Goal: Task Accomplishment & Management: Complete application form

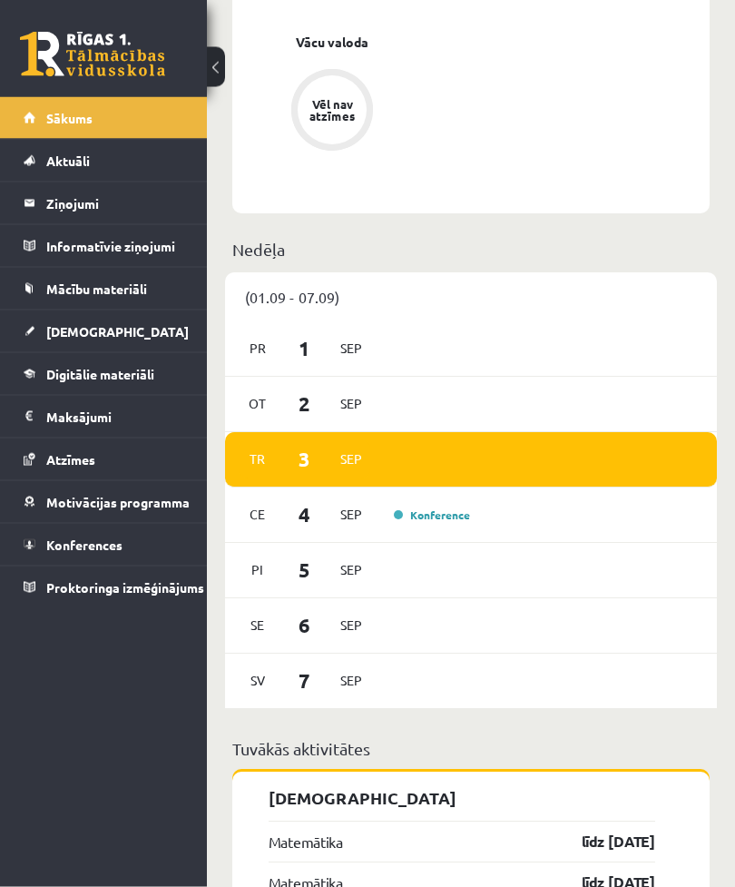
scroll to position [1799, 0]
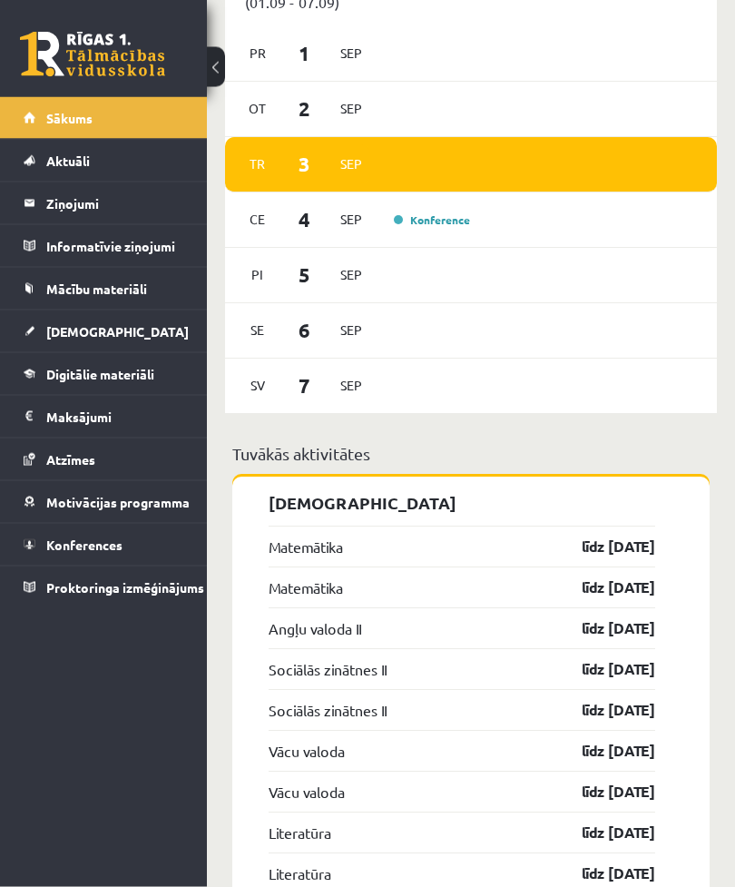
click at [619, 537] on link "līdz 15.09.25" at bounding box center [602, 548] width 105 height 22
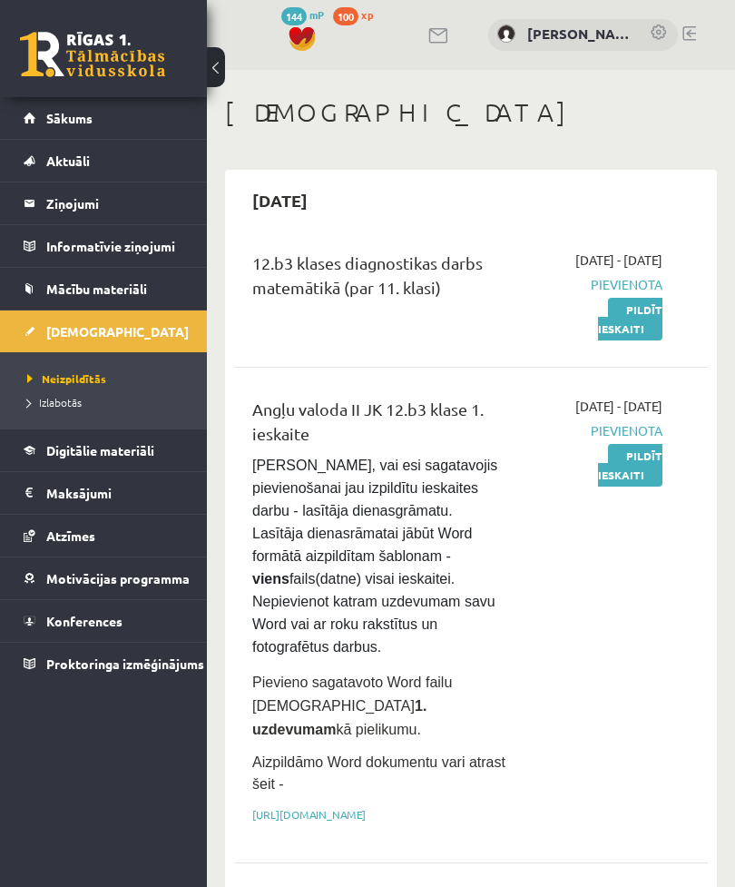
click at [644, 294] on span "Pievienota" at bounding box center [603, 284] width 119 height 19
click at [645, 294] on span "Pievienota" at bounding box center [603, 284] width 119 height 19
click at [642, 340] on link "Pildīt ieskaiti" at bounding box center [630, 319] width 64 height 43
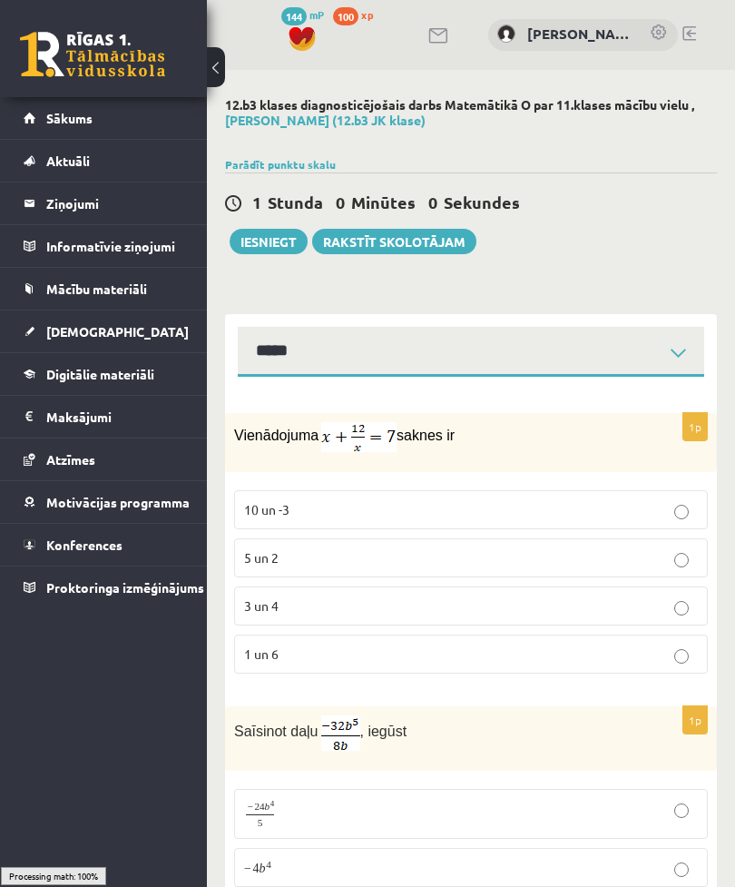
select select "**********"
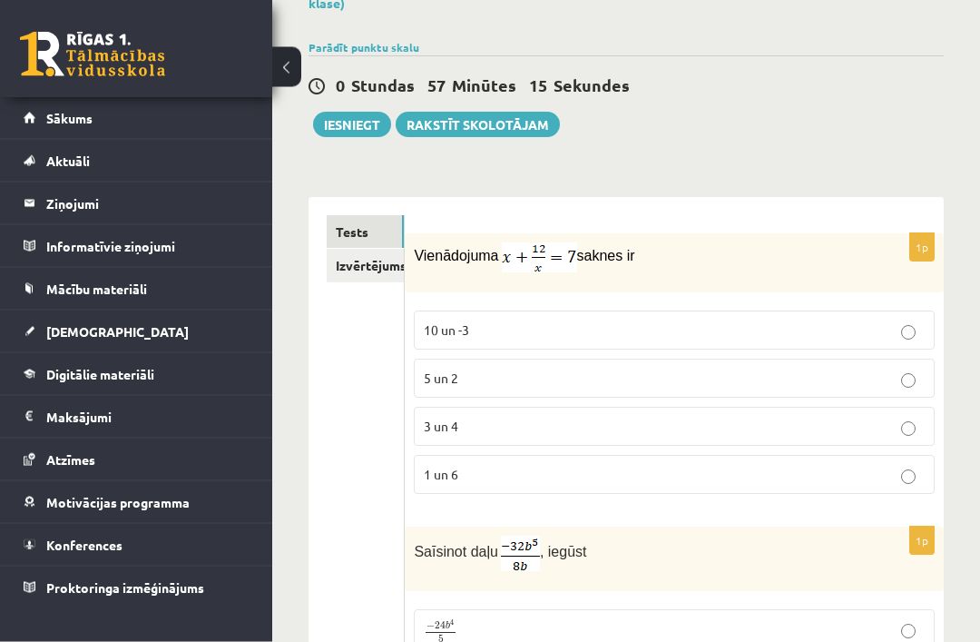
scroll to position [126, 0]
click at [734, 413] on label "3 un 4" at bounding box center [674, 426] width 521 height 39
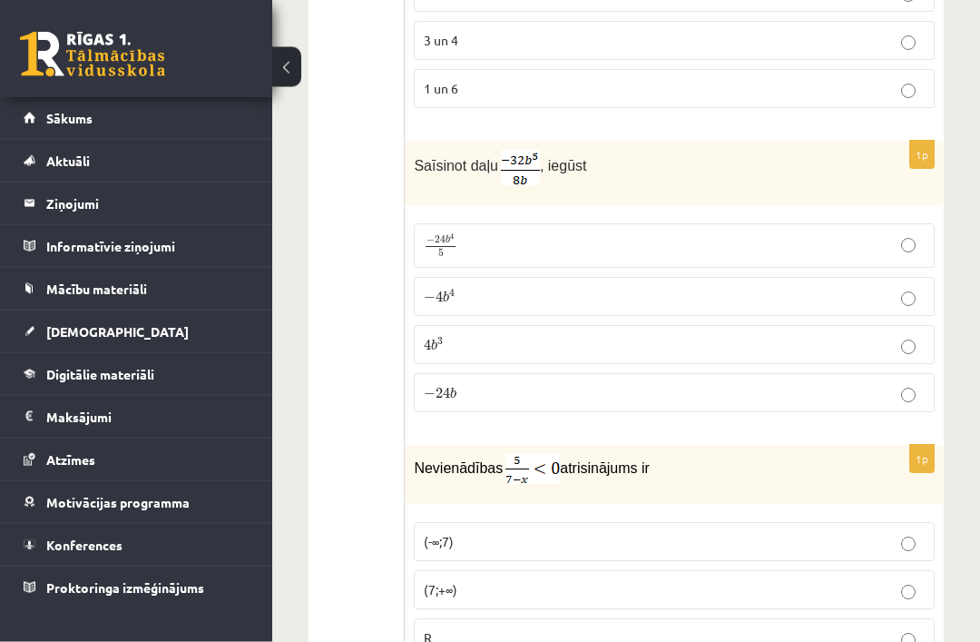
scroll to position [512, 0]
click at [711, 297] on p "− 4 b 4 − 4 b 4" at bounding box center [674, 296] width 501 height 19
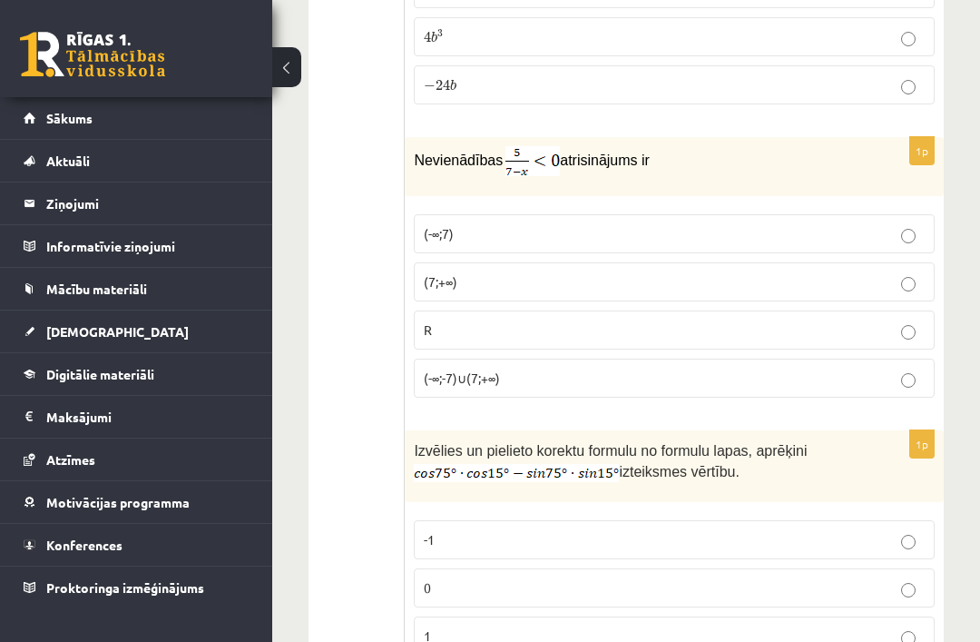
scroll to position [826, 0]
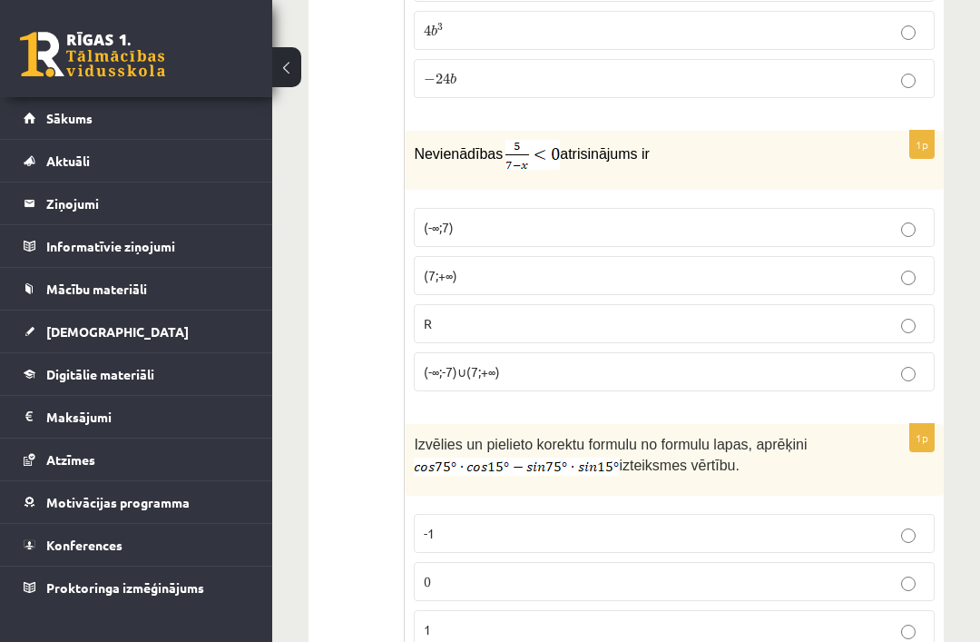
click at [734, 273] on p "(7;+∞)" at bounding box center [674, 275] width 501 height 19
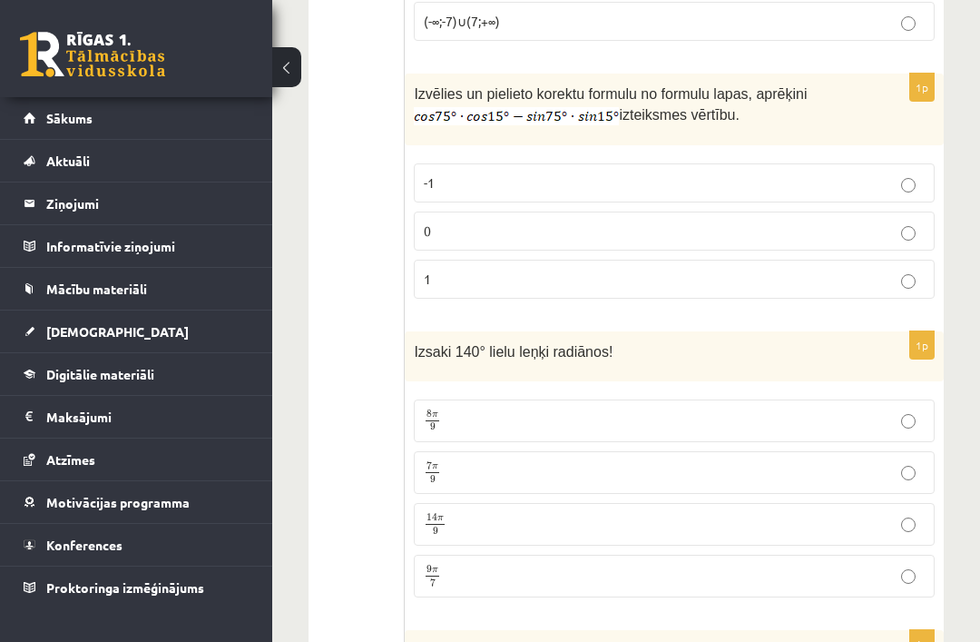
scroll to position [1195, 0]
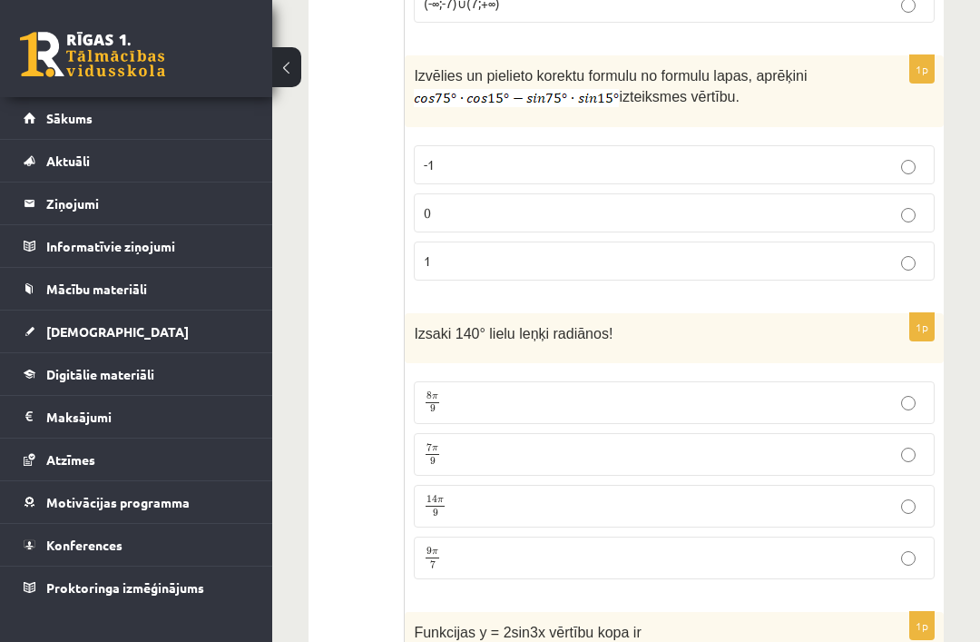
click at [729, 203] on p "0" at bounding box center [674, 212] width 501 height 19
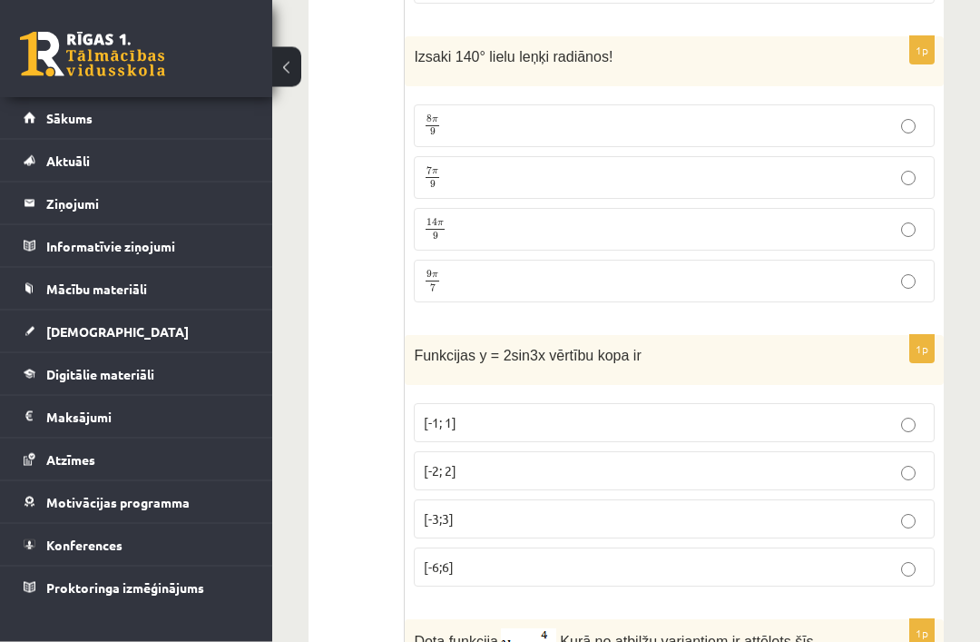
scroll to position [1472, 0]
click at [734, 174] on p "7 π 9 7 π 9" at bounding box center [674, 177] width 501 height 23
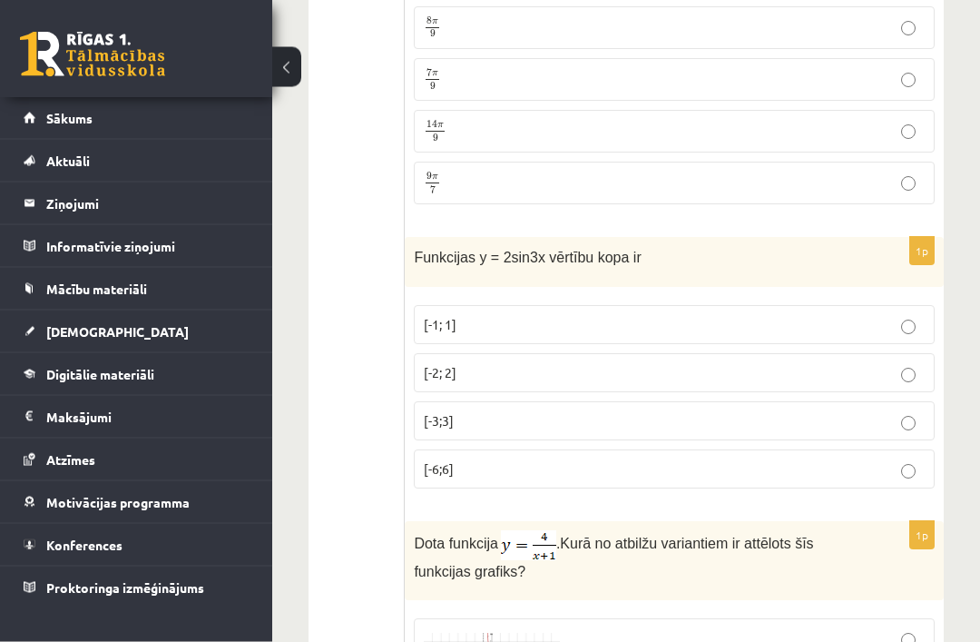
scroll to position [1589, 0]
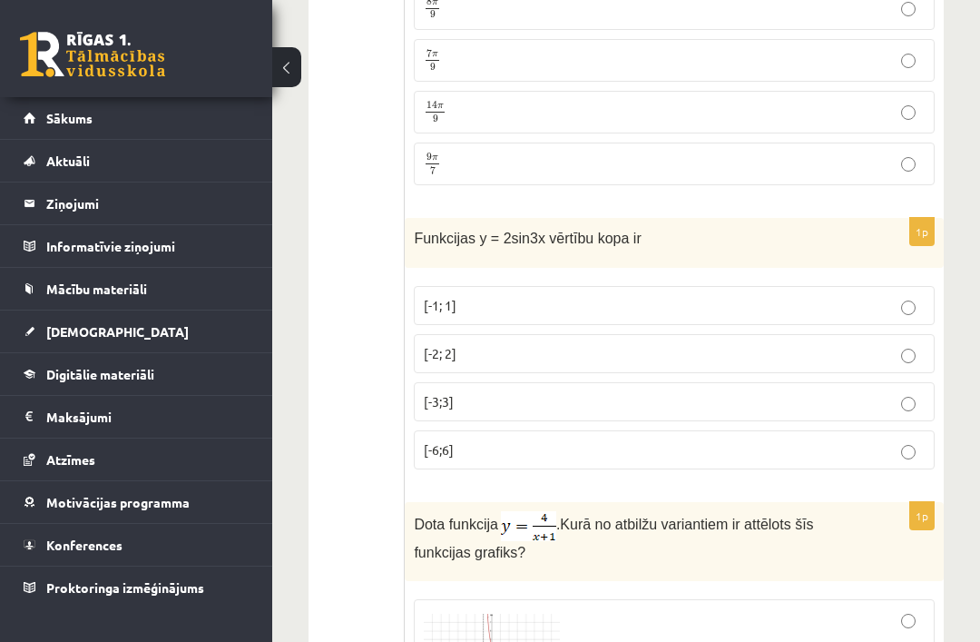
click at [455, 360] on label "[-2; 2]" at bounding box center [674, 353] width 521 height 39
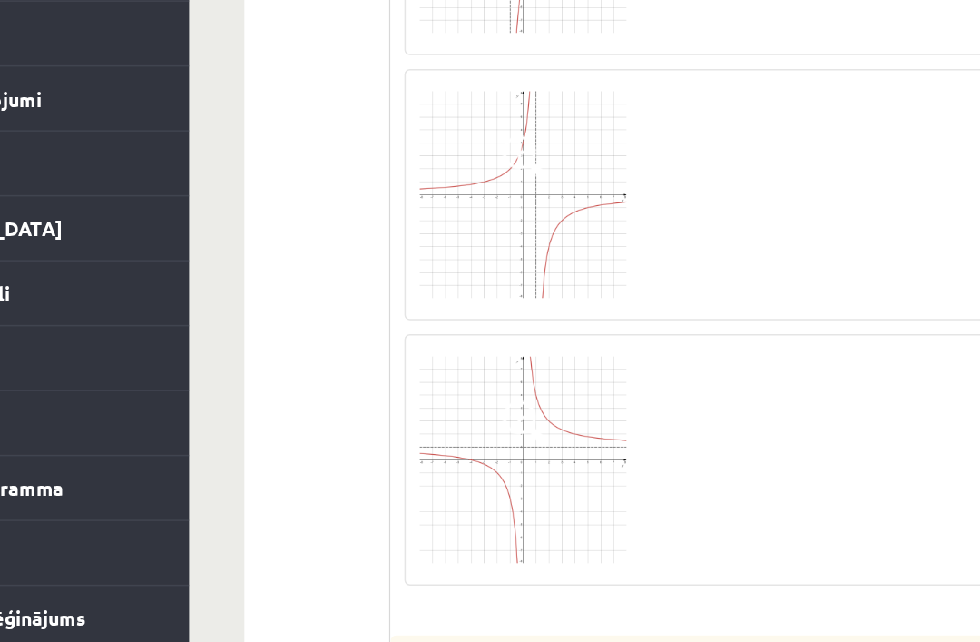
scroll to position [2318, 0]
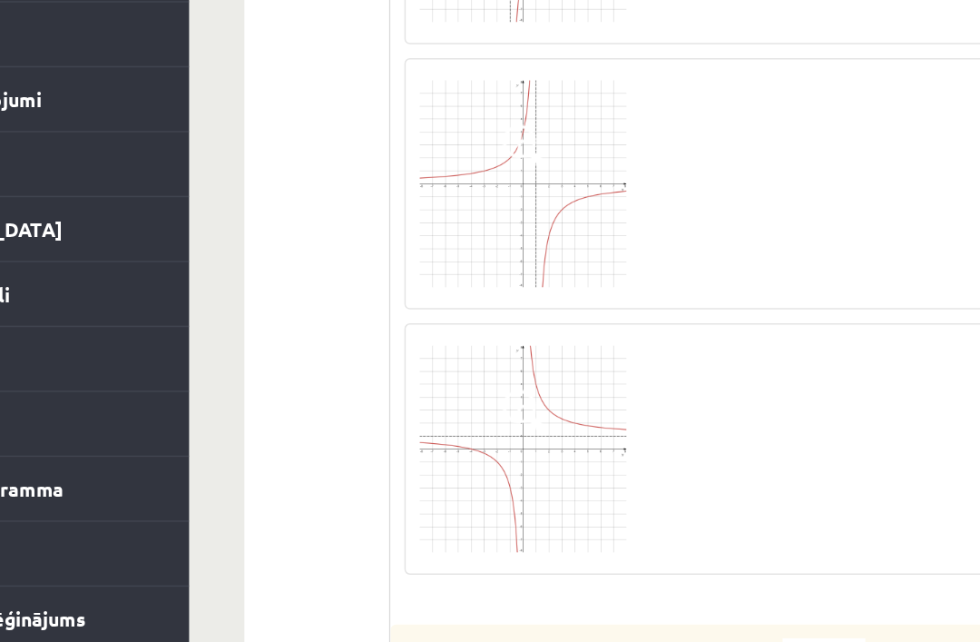
click at [424, 408] on img at bounding box center [492, 476] width 136 height 136
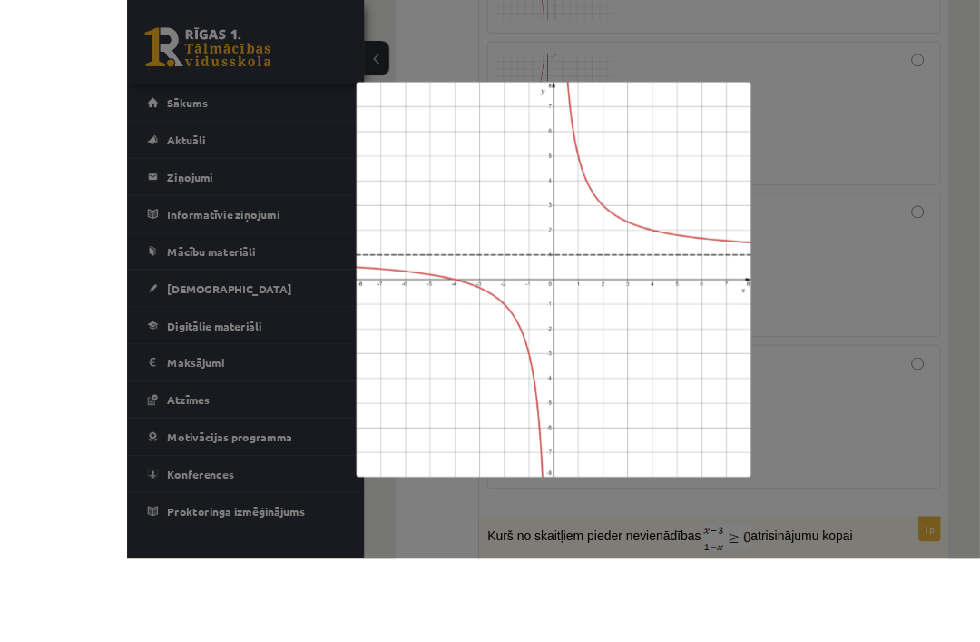
scroll to position [2405, 0]
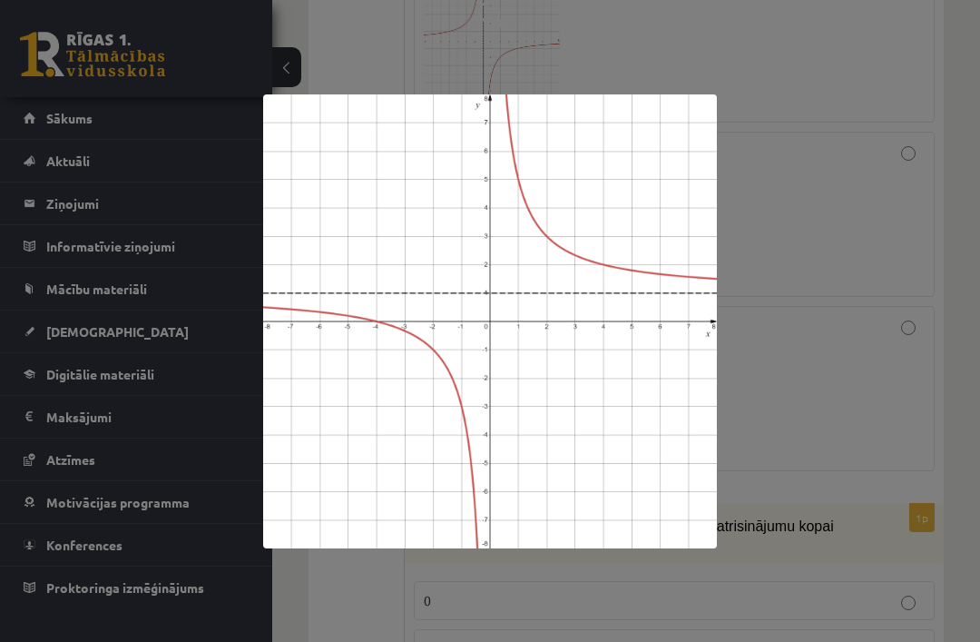
click at [734, 316] on div at bounding box center [490, 321] width 980 height 642
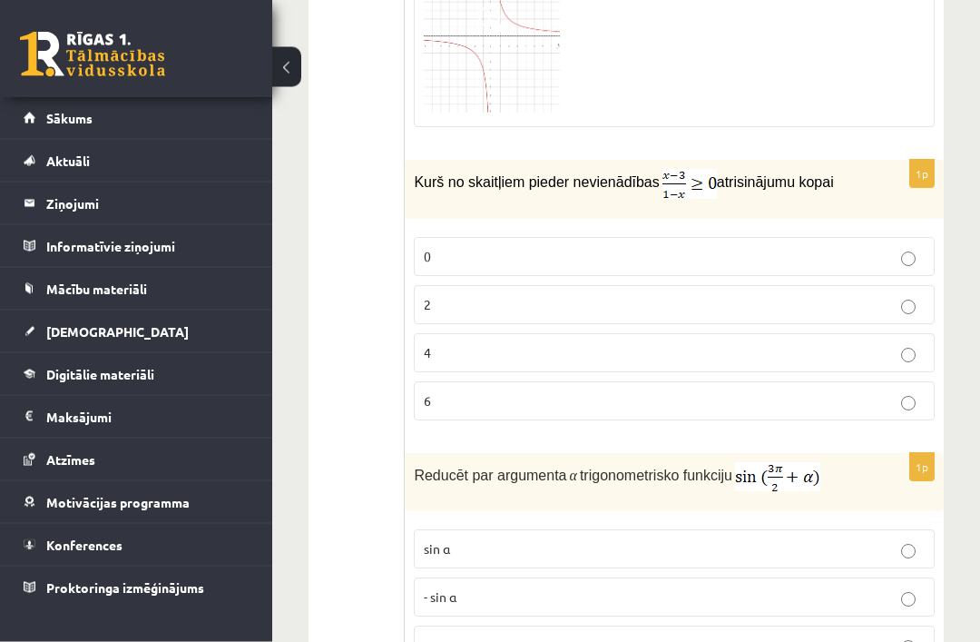
scroll to position [2749, 0]
click at [684, 314] on p "2" at bounding box center [674, 304] width 501 height 19
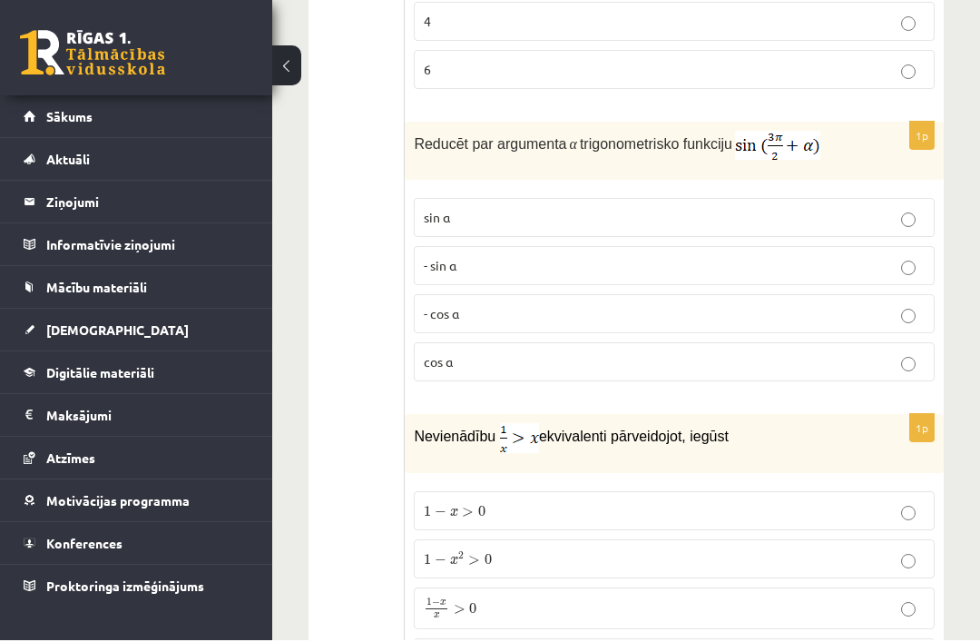
scroll to position [3080, 0]
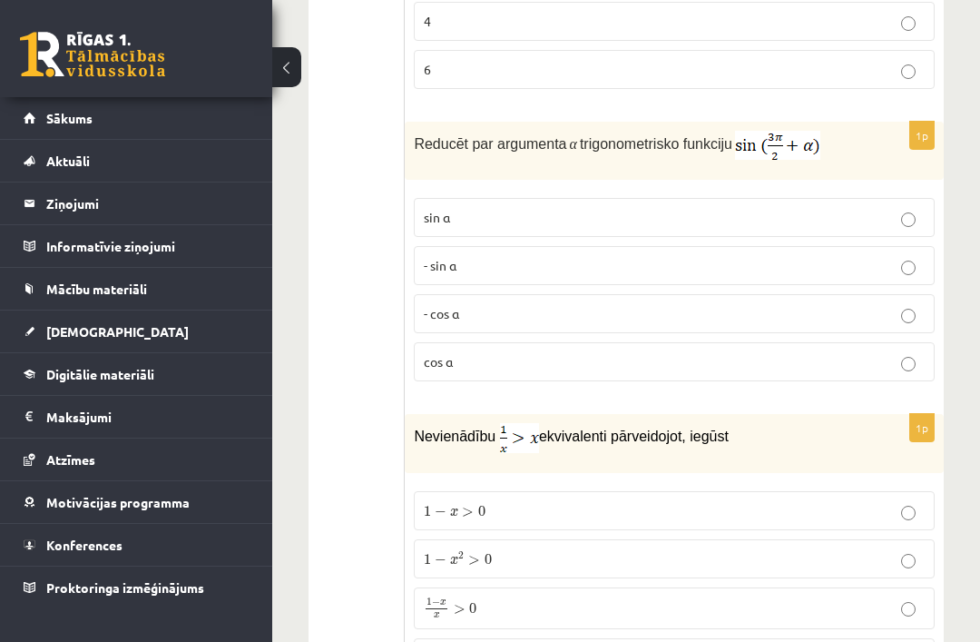
click at [470, 368] on p "cos⁡ α" at bounding box center [674, 361] width 501 height 19
click at [566, 323] on p "- cos ⁡α" at bounding box center [674, 313] width 501 height 19
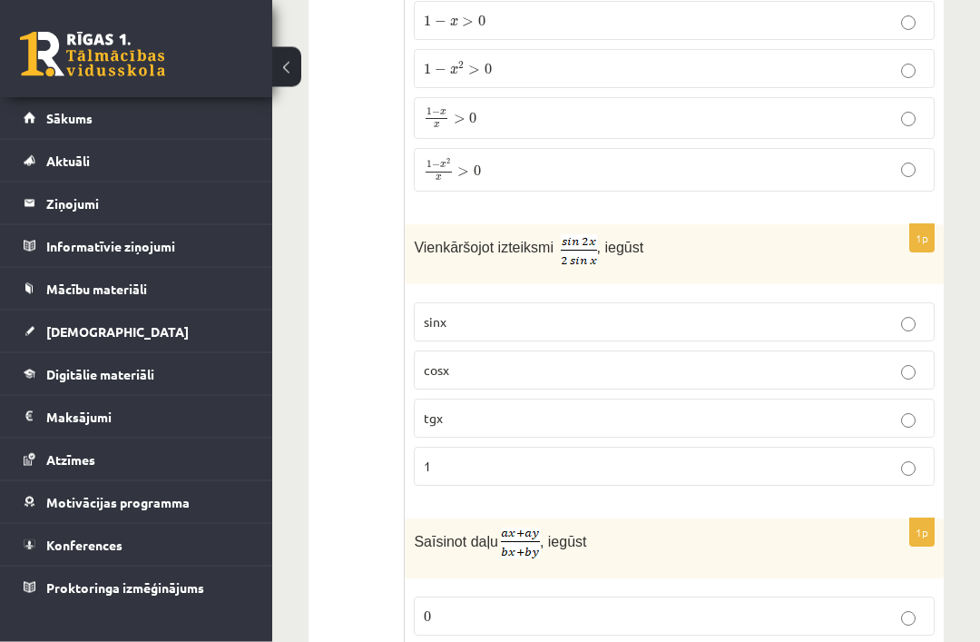
scroll to position [3556, 0]
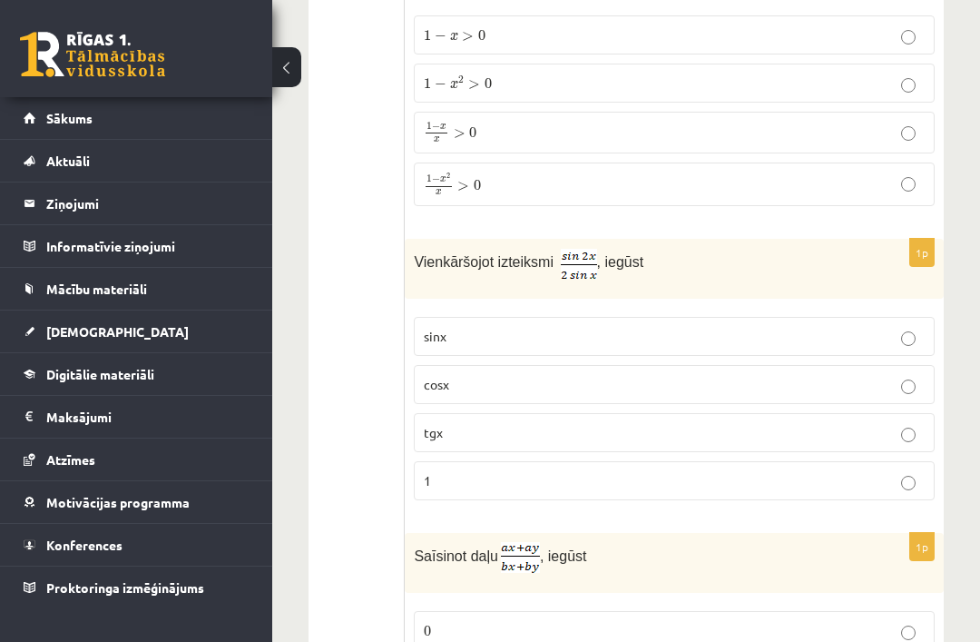
click at [454, 89] on span "x" at bounding box center [454, 85] width 8 height 8
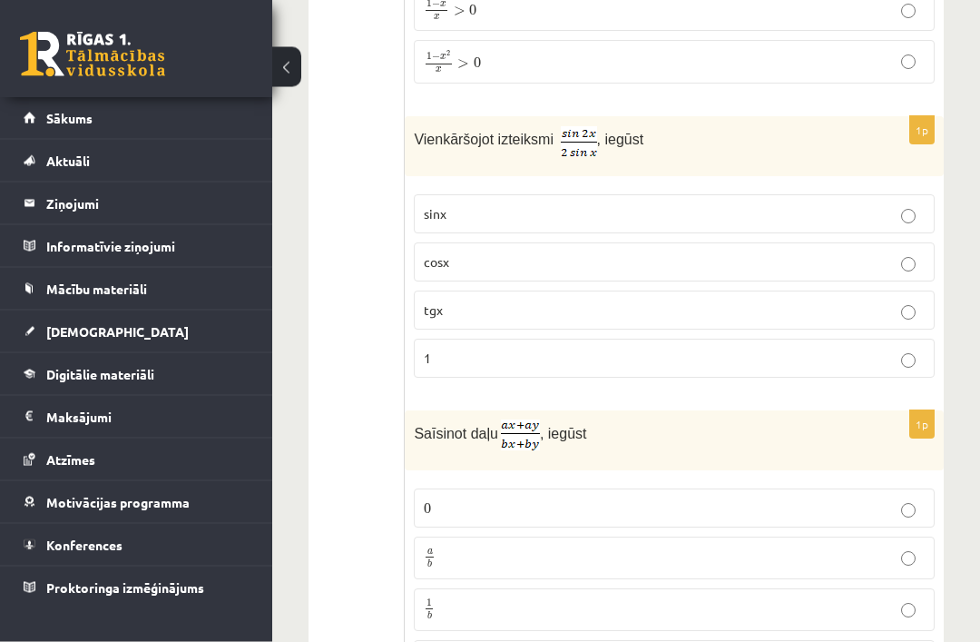
scroll to position [3687, 0]
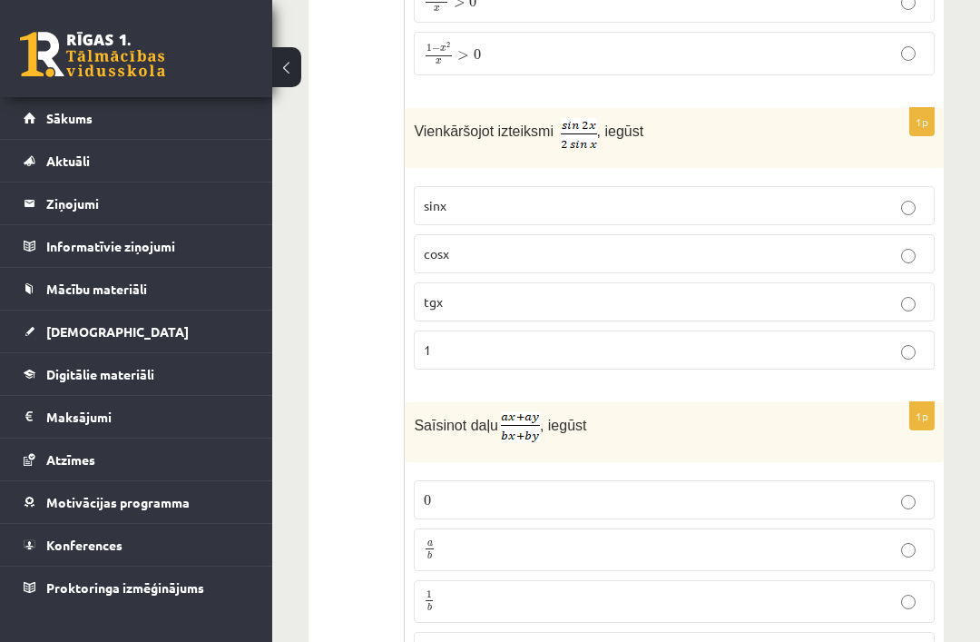
click at [466, 273] on label "cosx" at bounding box center [674, 253] width 521 height 39
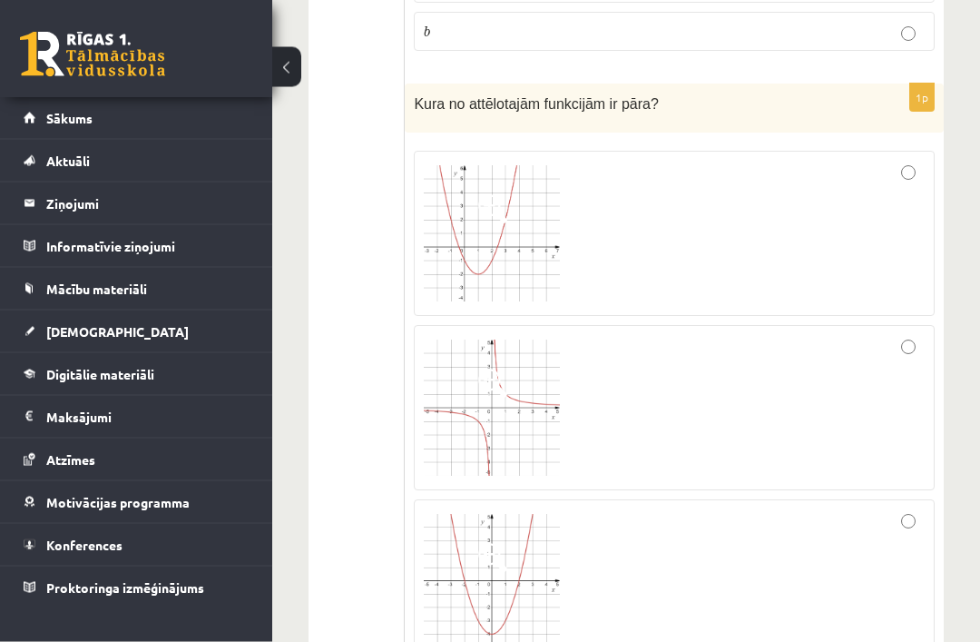
scroll to position [4307, 0]
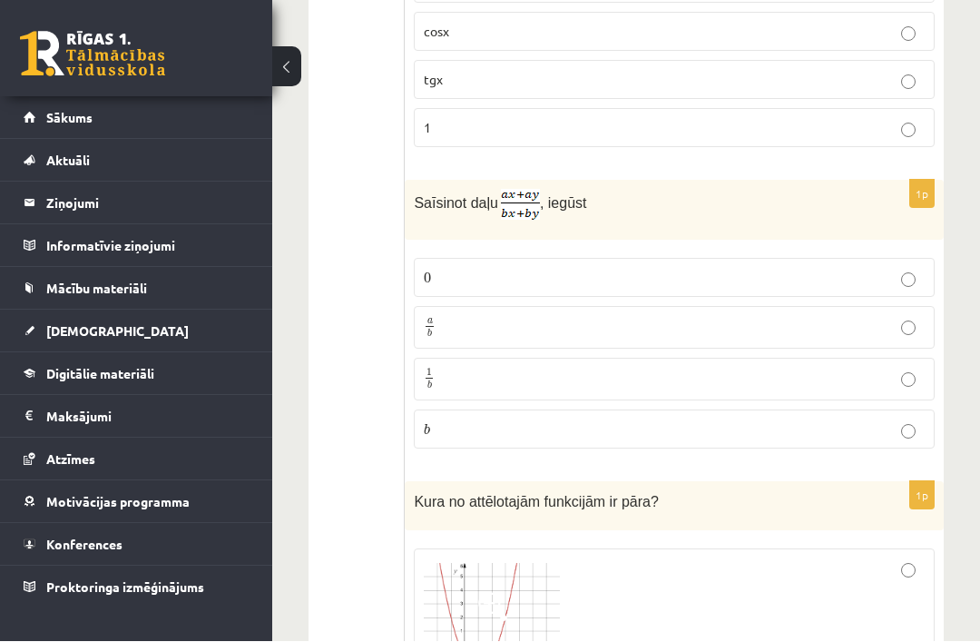
click at [456, 340] on p "a b a b" at bounding box center [674, 328] width 501 height 23
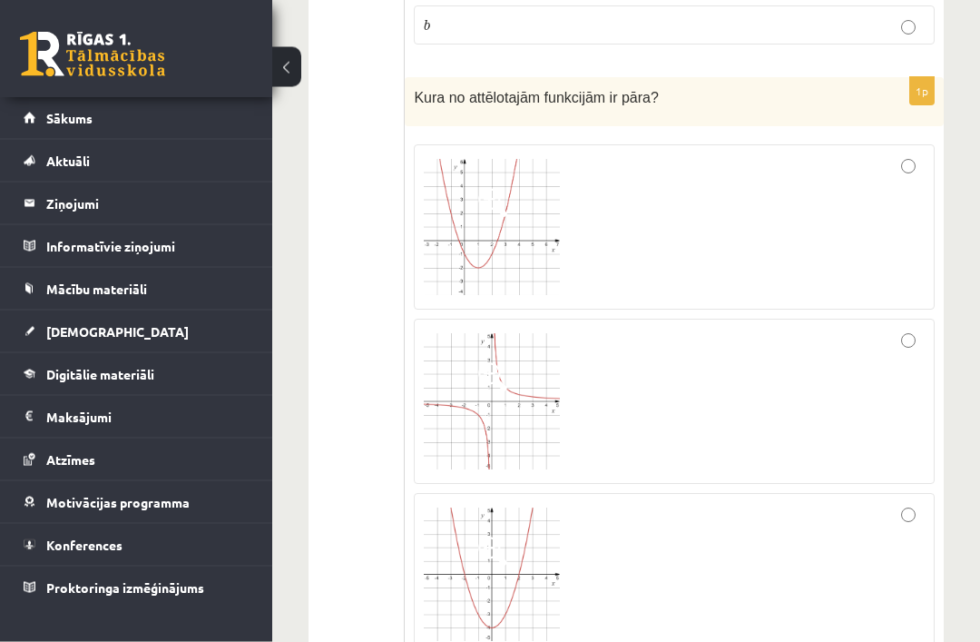
scroll to position [4313, 0]
click at [734, 163] on label at bounding box center [674, 226] width 521 height 165
click at [734, 536] on div at bounding box center [674, 574] width 501 height 143
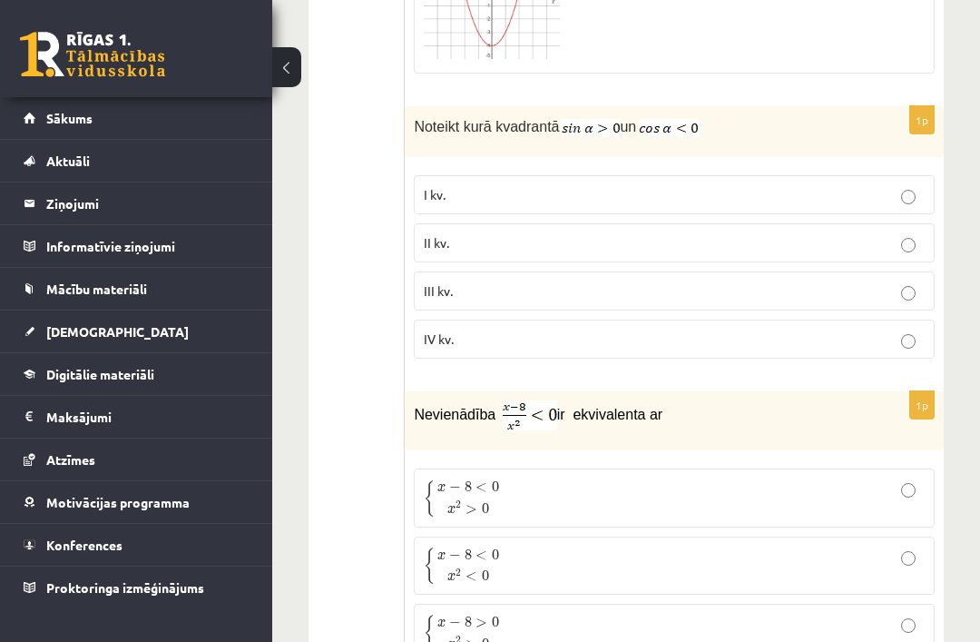
scroll to position [4894, 0]
click at [448, 251] on span "II kv." at bounding box center [436, 243] width 25 height 16
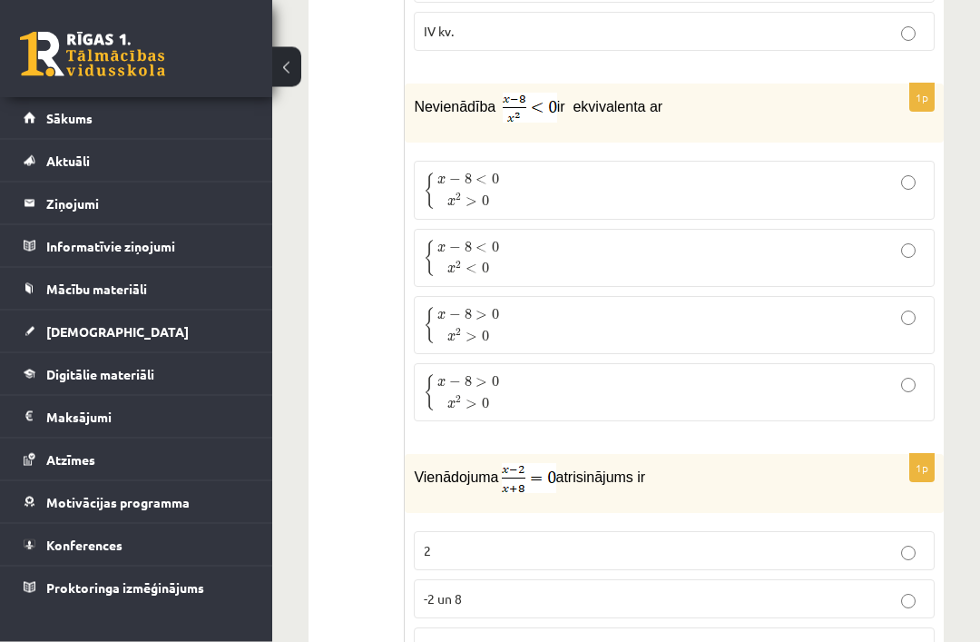
scroll to position [5203, 0]
click at [458, 202] on span "2" at bounding box center [458, 197] width 5 height 8
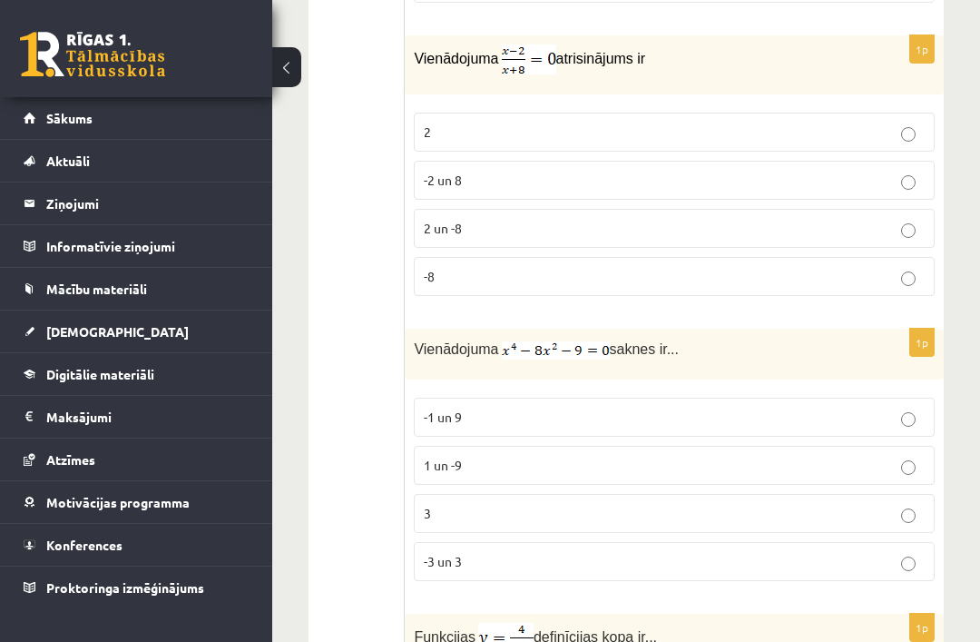
scroll to position [5620, 0]
click at [448, 143] on p "2" at bounding box center [674, 132] width 501 height 19
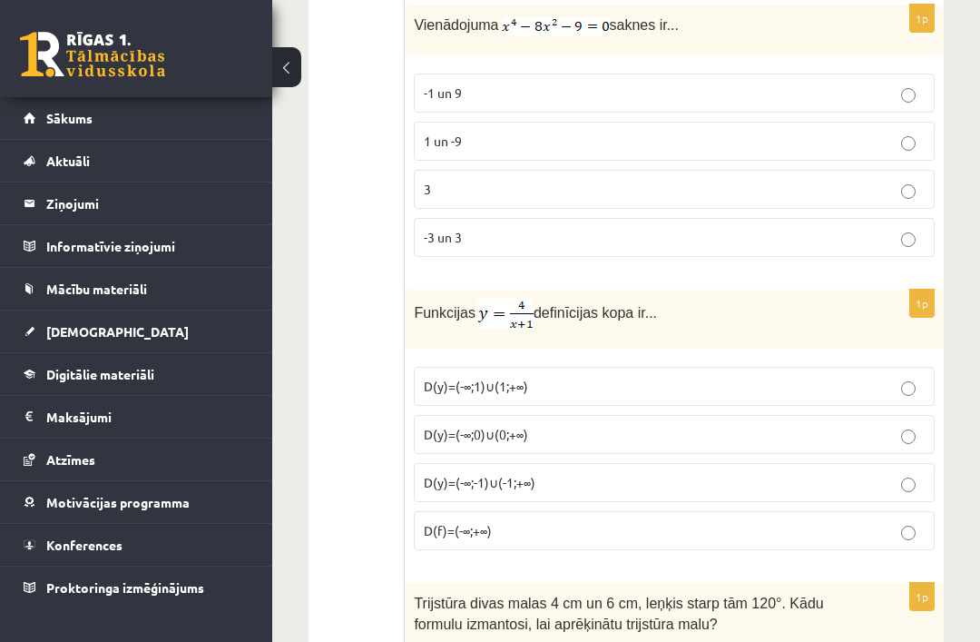
scroll to position [5943, 0]
click at [443, 245] on span "-3 un 3" at bounding box center [443, 239] width 38 height 16
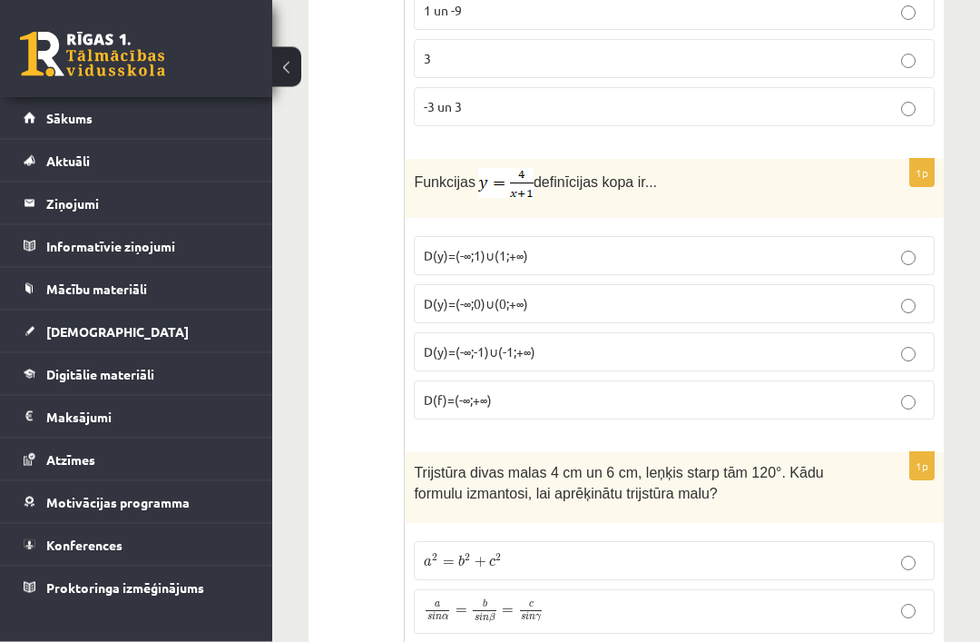
scroll to position [6081, 0]
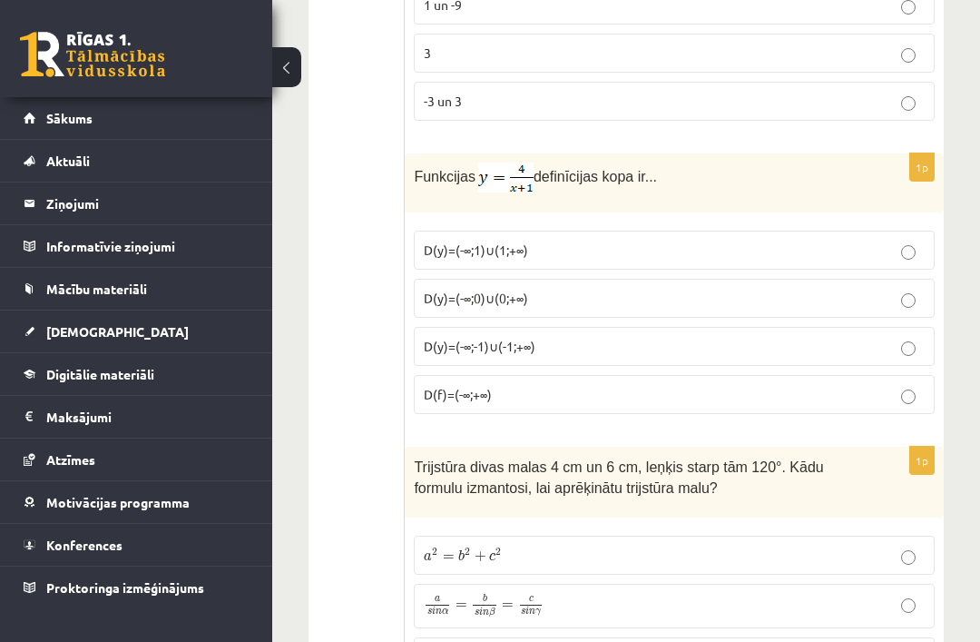
click at [438, 351] on span "D(y)=(-∞;-1)∪(-1;+∞)" at bounding box center [480, 346] width 112 height 16
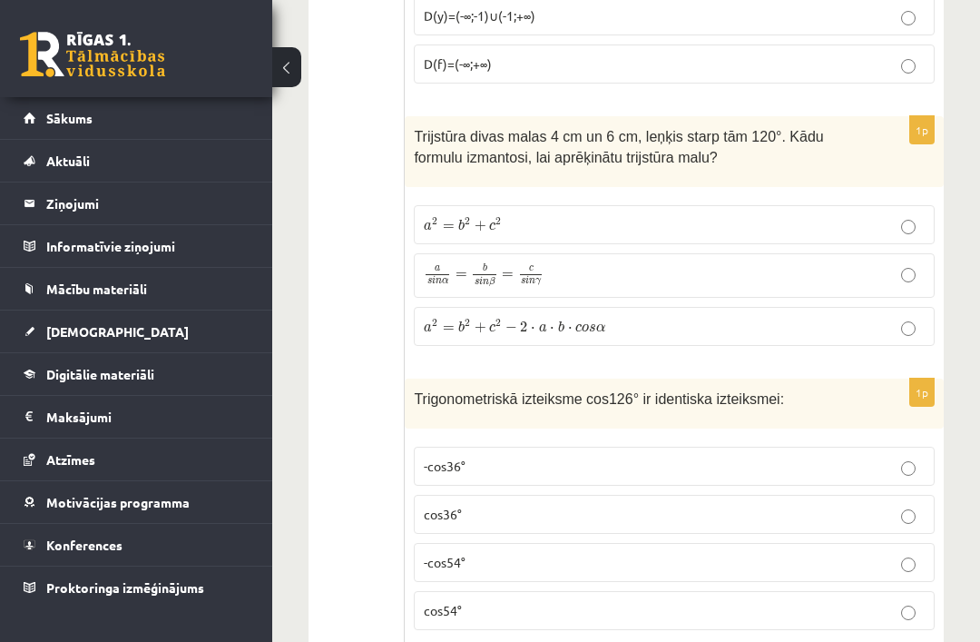
scroll to position [6411, 0]
click at [464, 333] on span "b" at bounding box center [461, 327] width 6 height 12
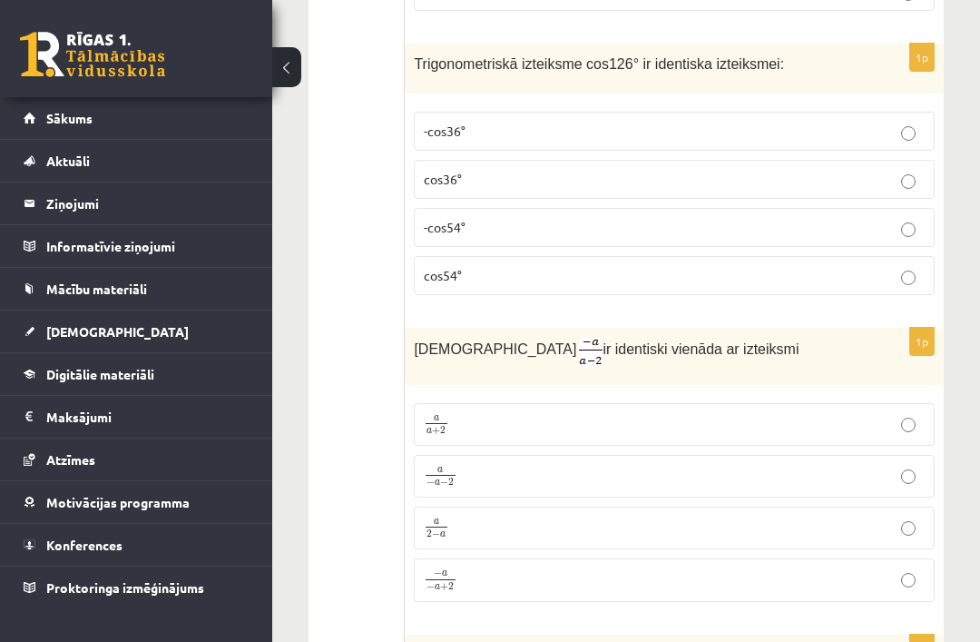
scroll to position [6743, 0]
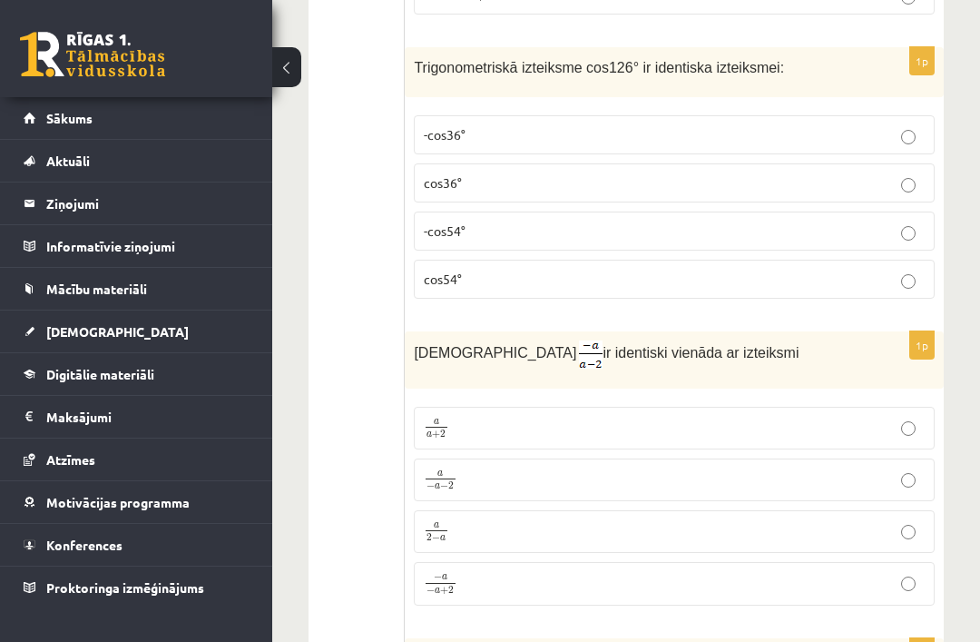
click at [734, 238] on p "-cos54°" at bounding box center [674, 231] width 501 height 19
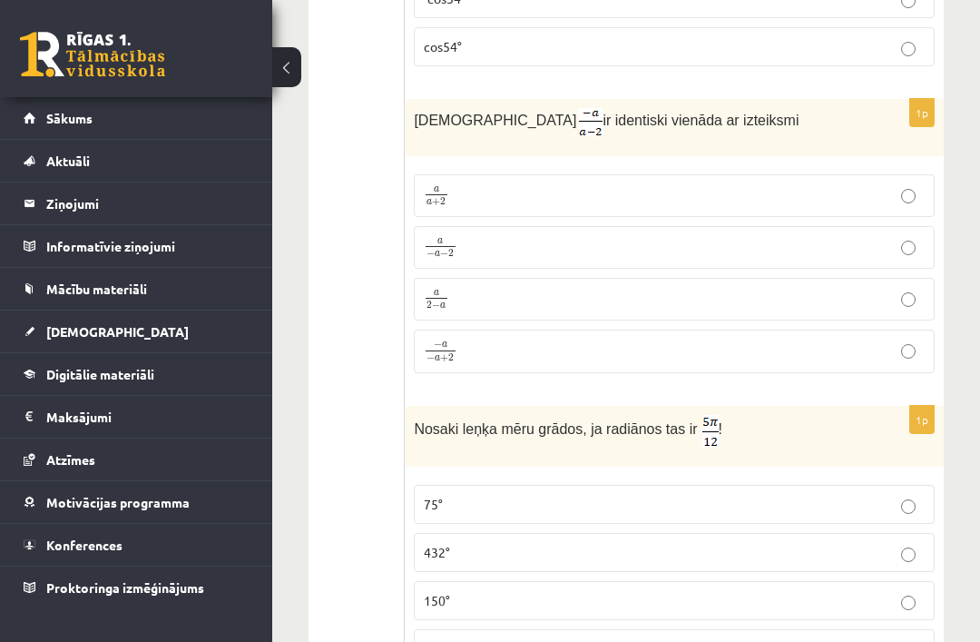
scroll to position [7005, 0]
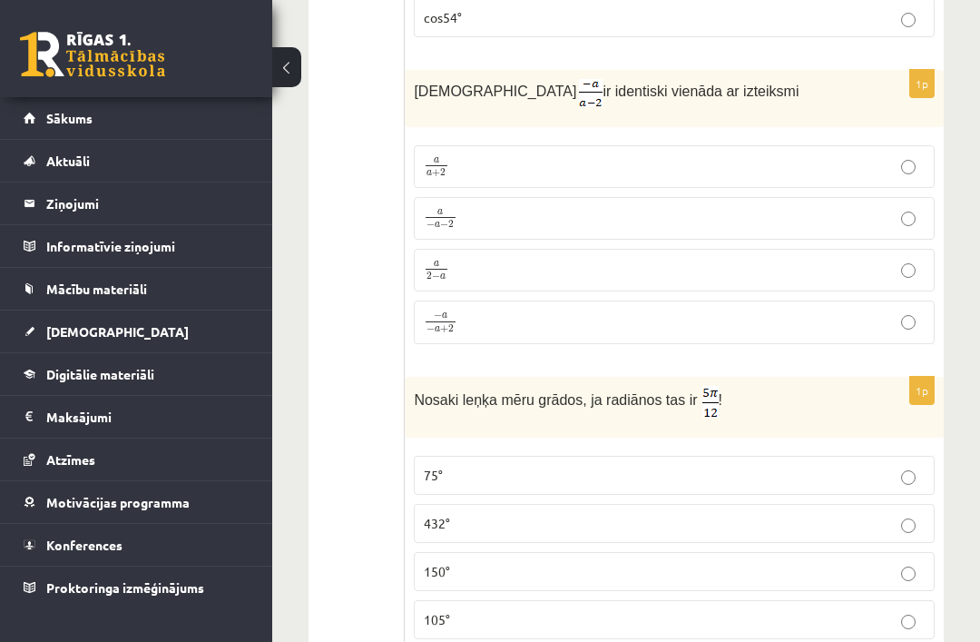
click at [734, 280] on p "a 2 − a a 2 − a" at bounding box center [674, 270] width 501 height 23
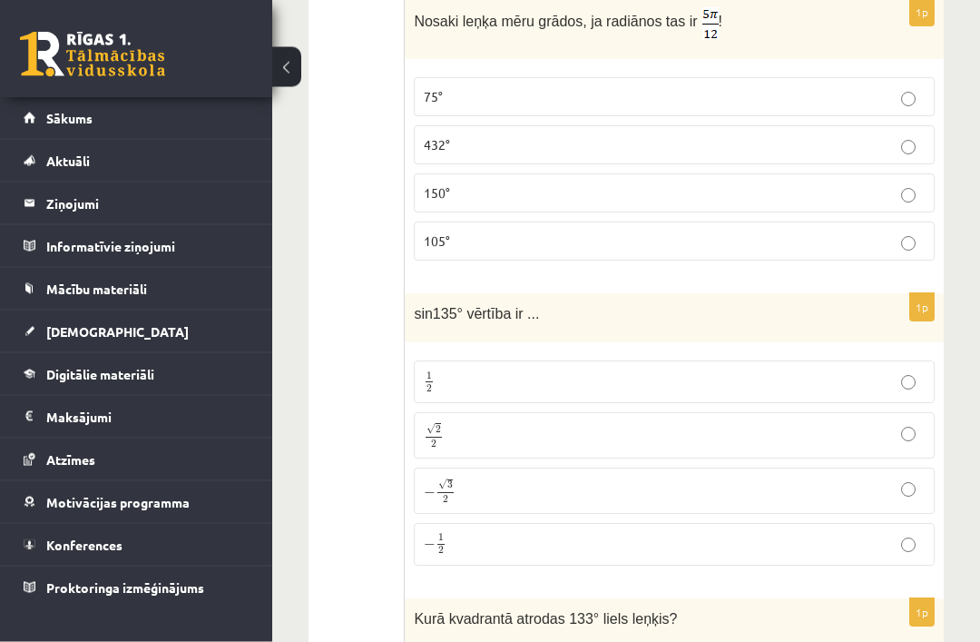
scroll to position [7384, 0]
click at [460, 250] on p "105°" at bounding box center [674, 240] width 501 height 19
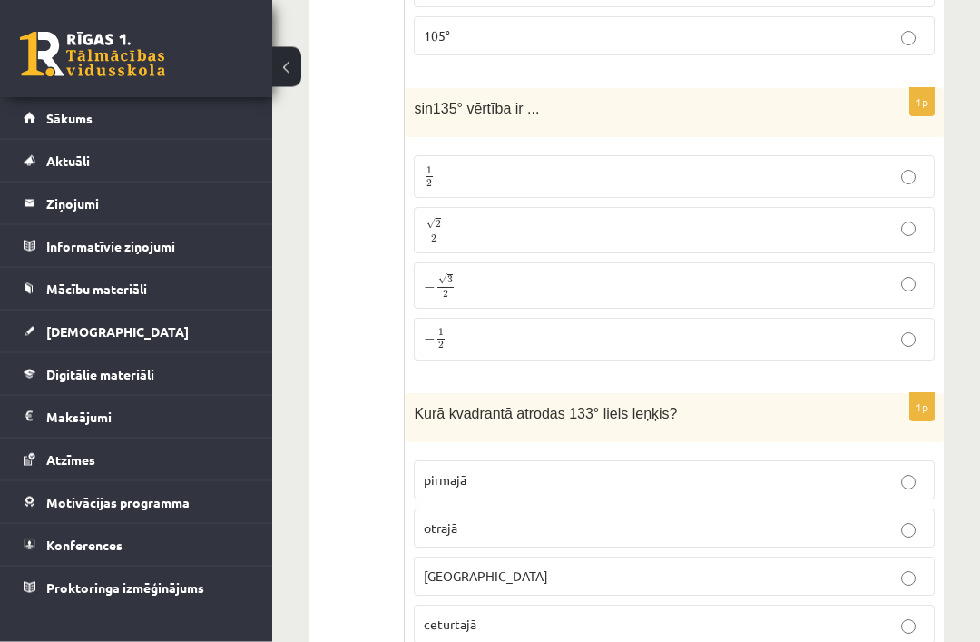
scroll to position [7588, 0]
click at [444, 241] on span "√ 2 2" at bounding box center [434, 230] width 20 height 25
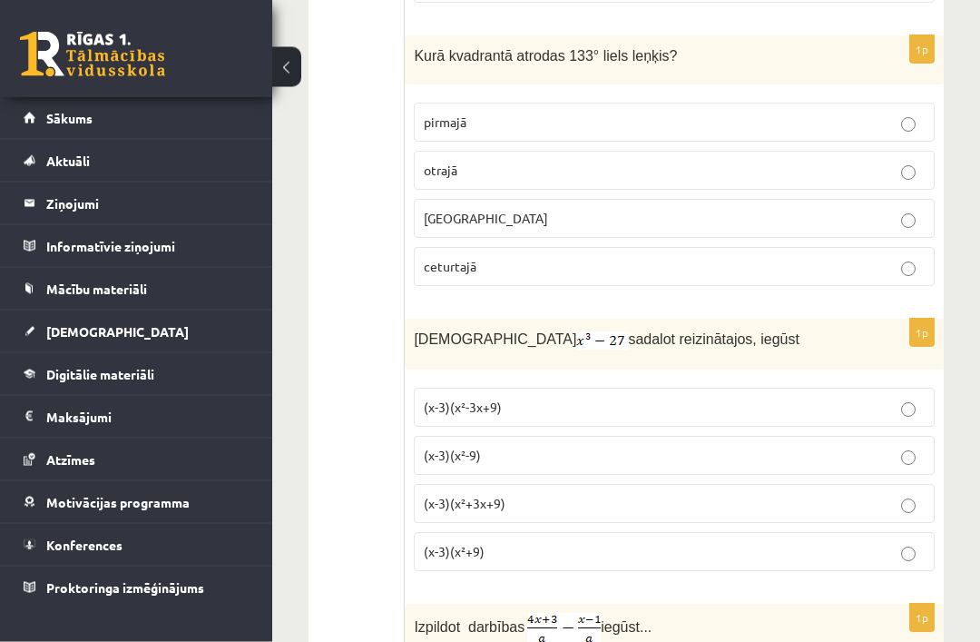
scroll to position [7946, 0]
click at [452, 178] on span "otrajā" at bounding box center [441, 170] width 34 height 16
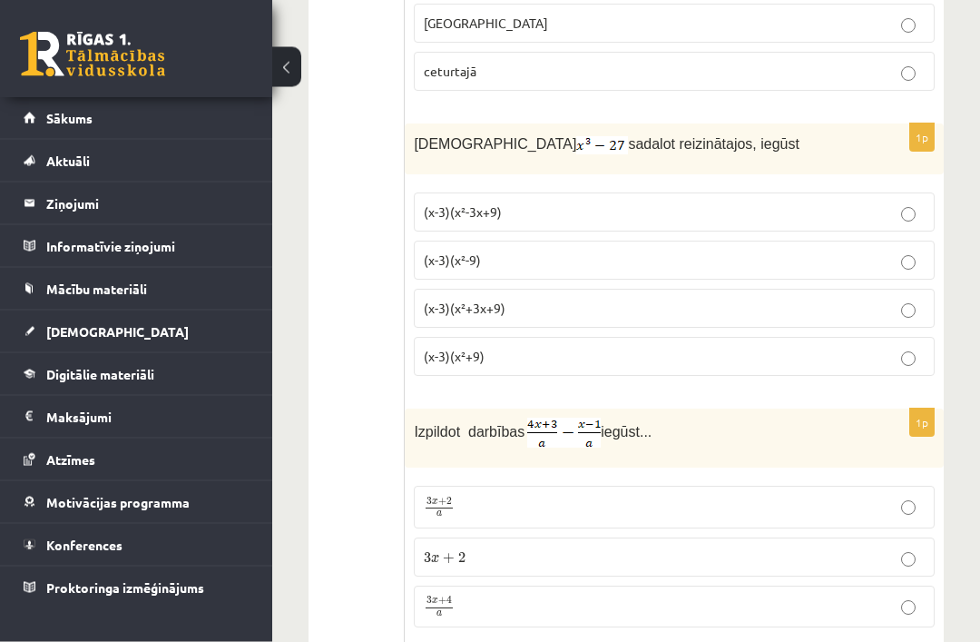
scroll to position [8152, 0]
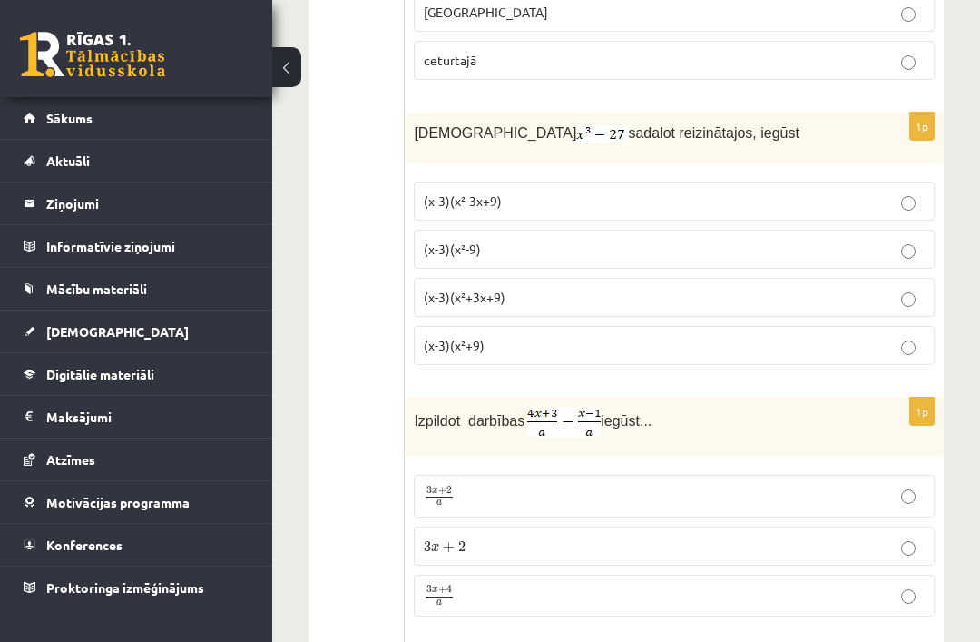
click at [445, 305] on span "(x-3)(x²+3x+9)" at bounding box center [465, 297] width 82 height 16
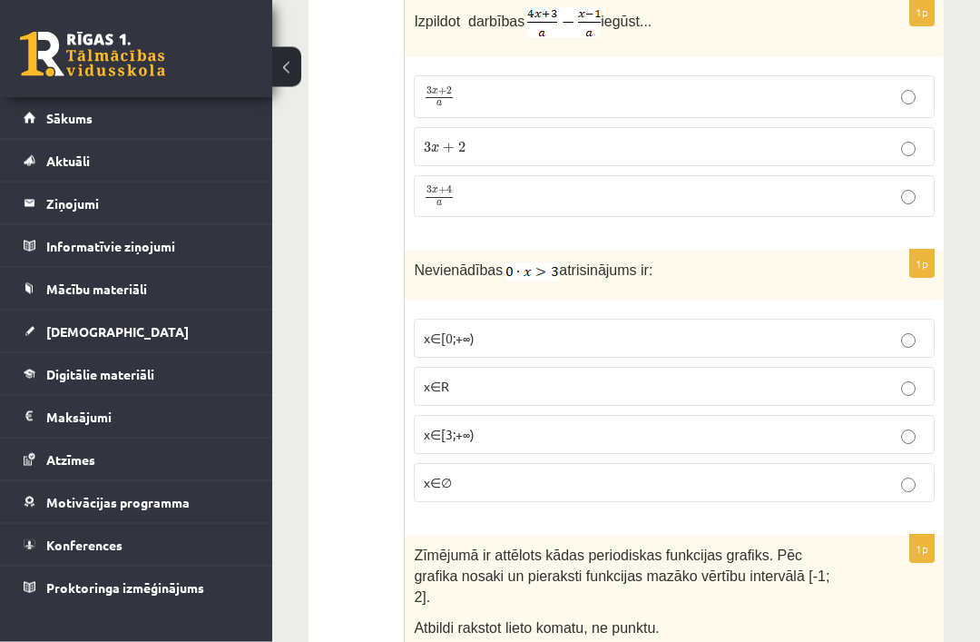
scroll to position [8551, 0]
click at [450, 194] on span "4" at bounding box center [449, 190] width 5 height 8
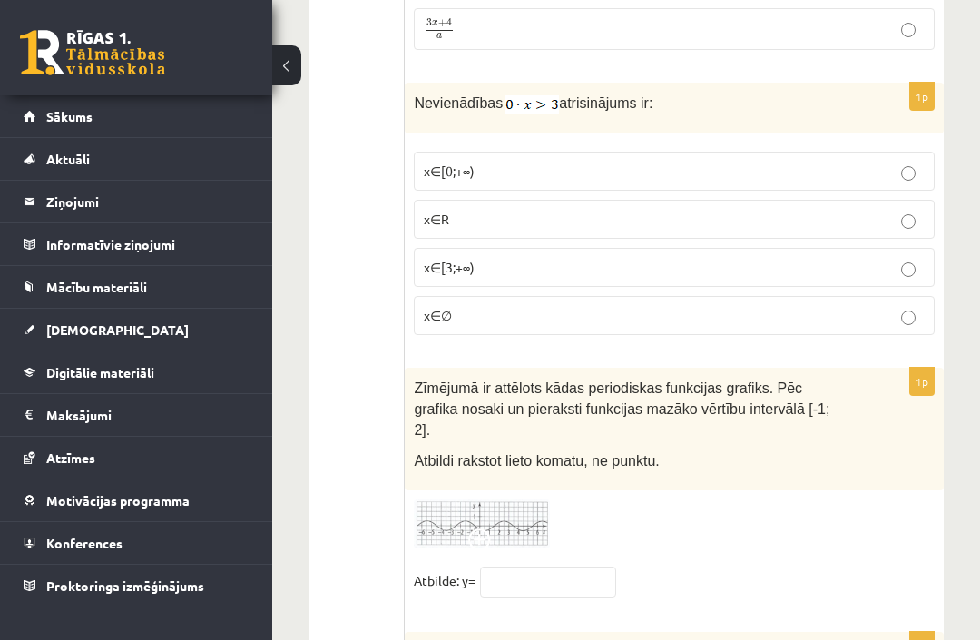
scroll to position [8719, 0]
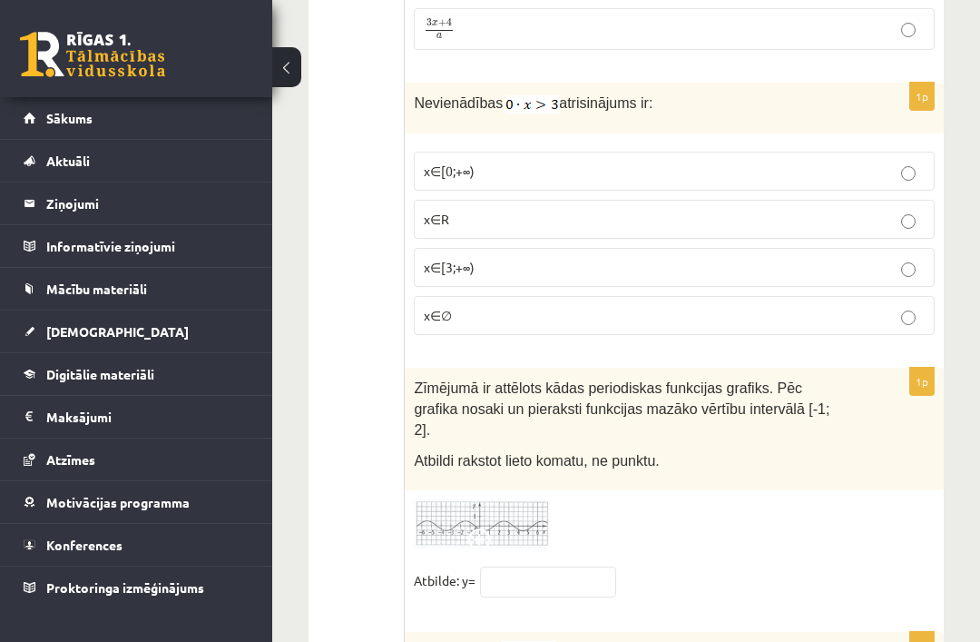
click at [468, 325] on p "x∈∅" at bounding box center [674, 315] width 501 height 19
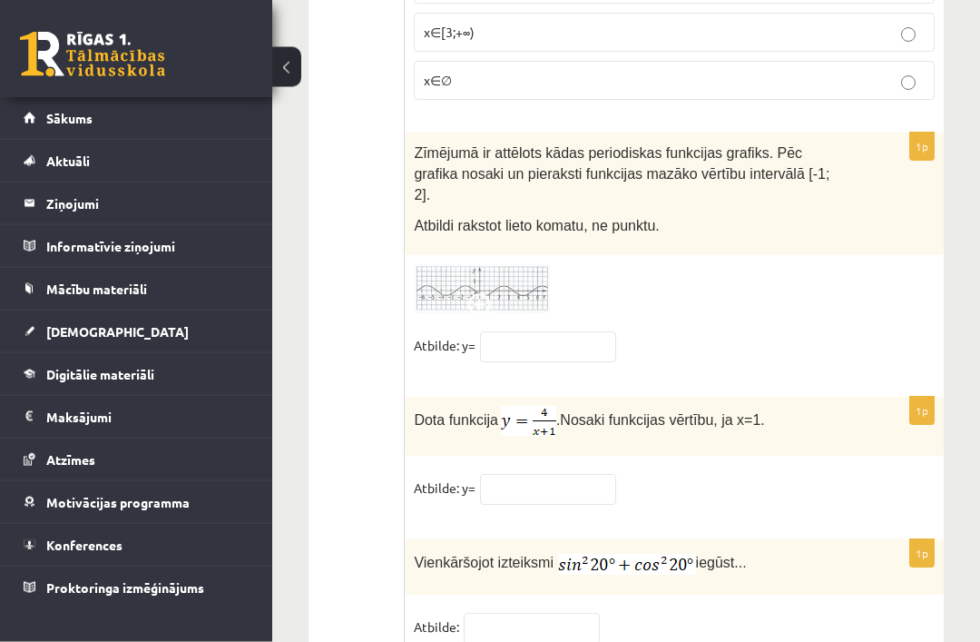
scroll to position [8980, 0]
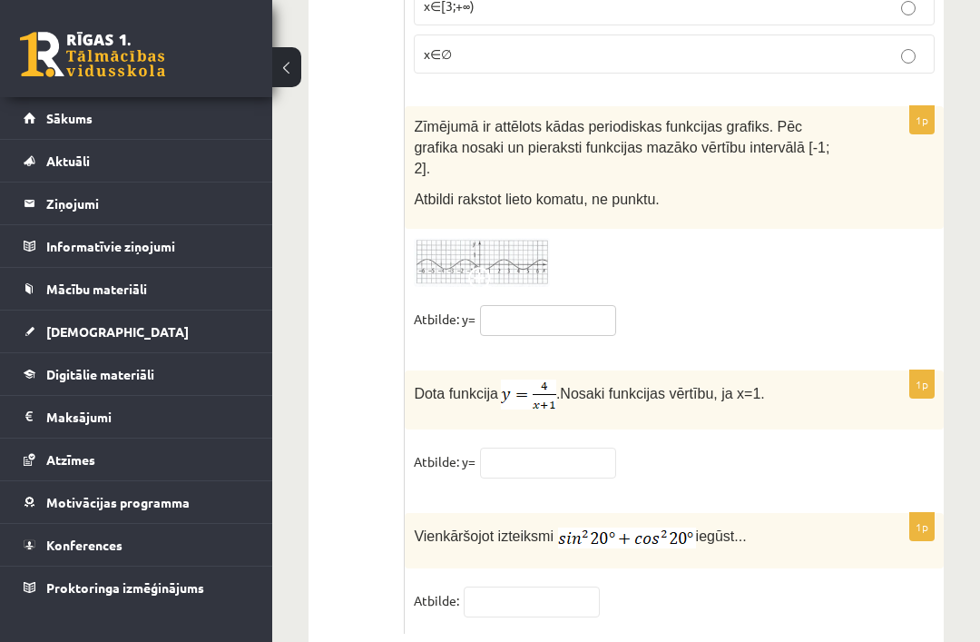
click at [539, 320] on input "text" at bounding box center [548, 320] width 136 height 31
click at [518, 475] on input "text" at bounding box center [548, 463] width 136 height 31
click at [502, 323] on input "text" at bounding box center [548, 320] width 136 height 31
type input "**"
click at [528, 468] on input "text" at bounding box center [548, 463] width 136 height 31
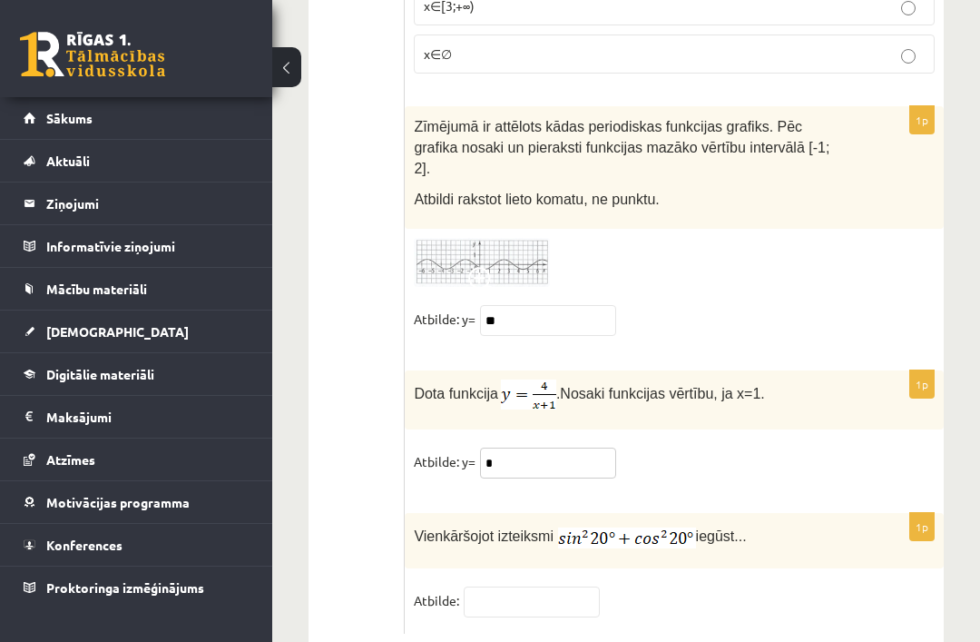
scroll to position [9030, 0]
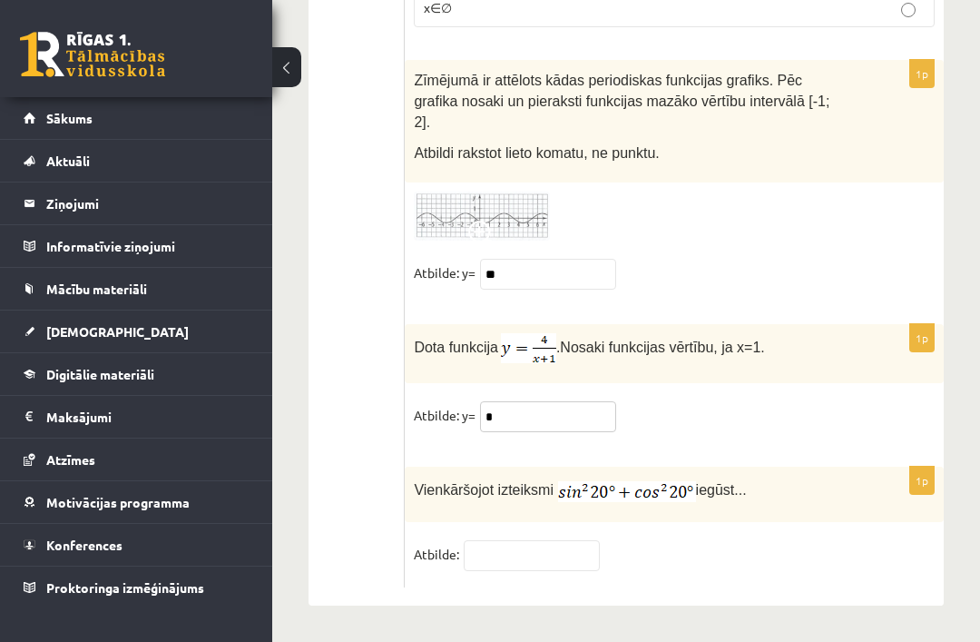
type input "*"
click at [492, 571] on input "text" at bounding box center [532, 555] width 136 height 31
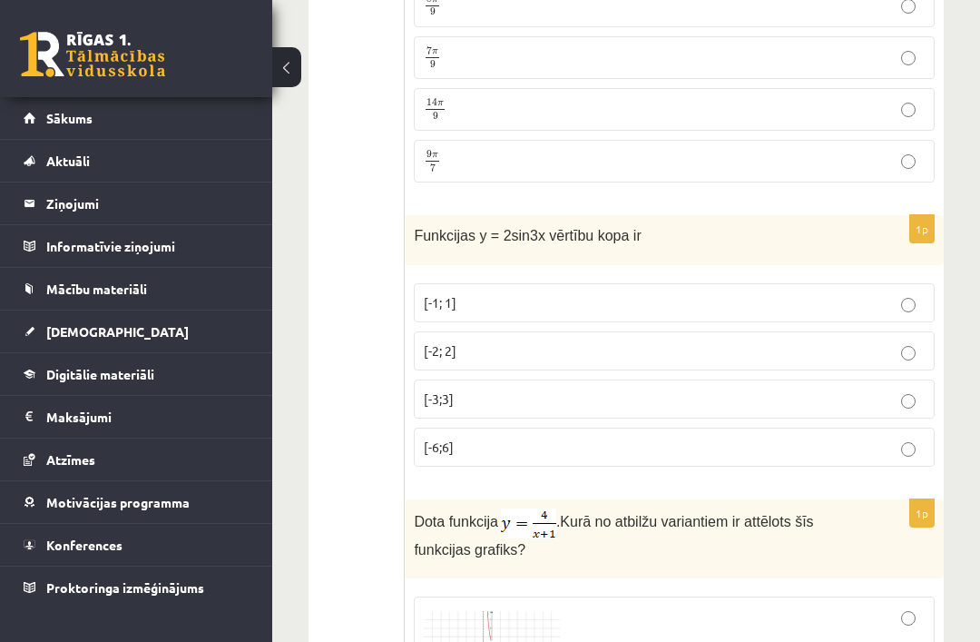
scroll to position [0, 0]
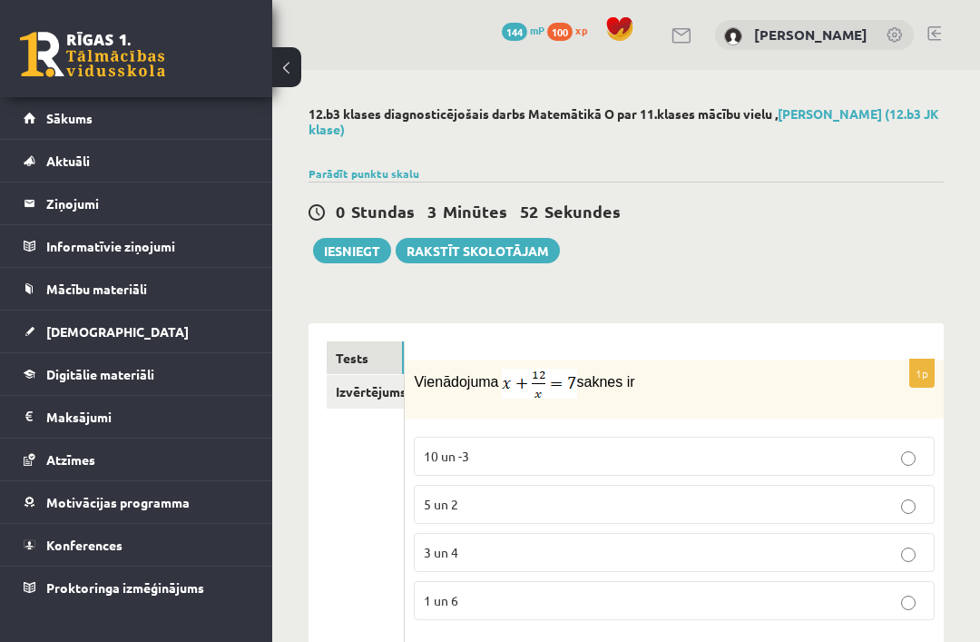
type input "*"
click at [354, 249] on button "Iesniegt" at bounding box center [352, 250] width 78 height 25
click at [345, 389] on link "Izvērtējums!" at bounding box center [365, 392] width 77 height 34
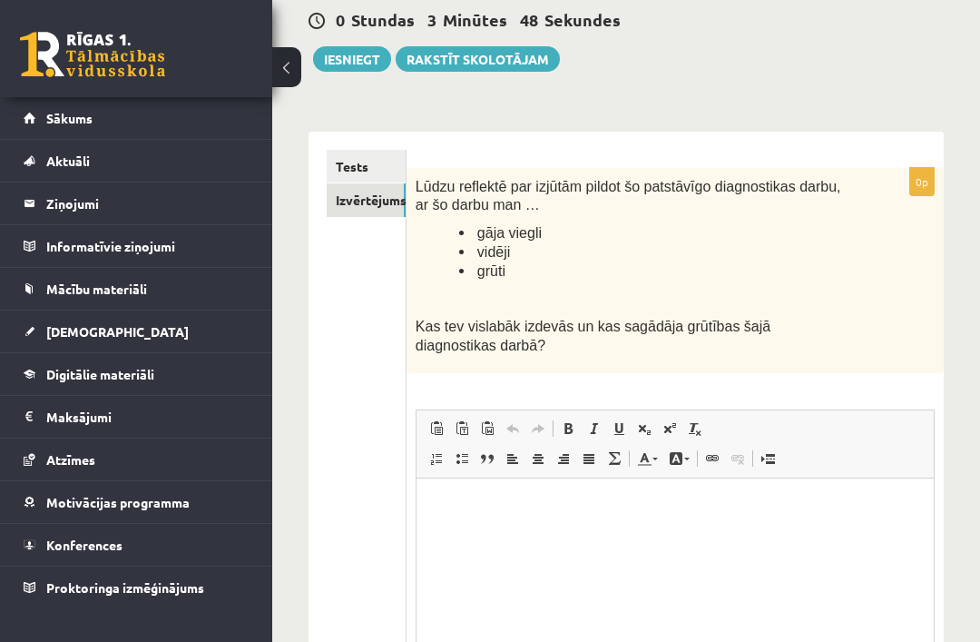
scroll to position [193, 0]
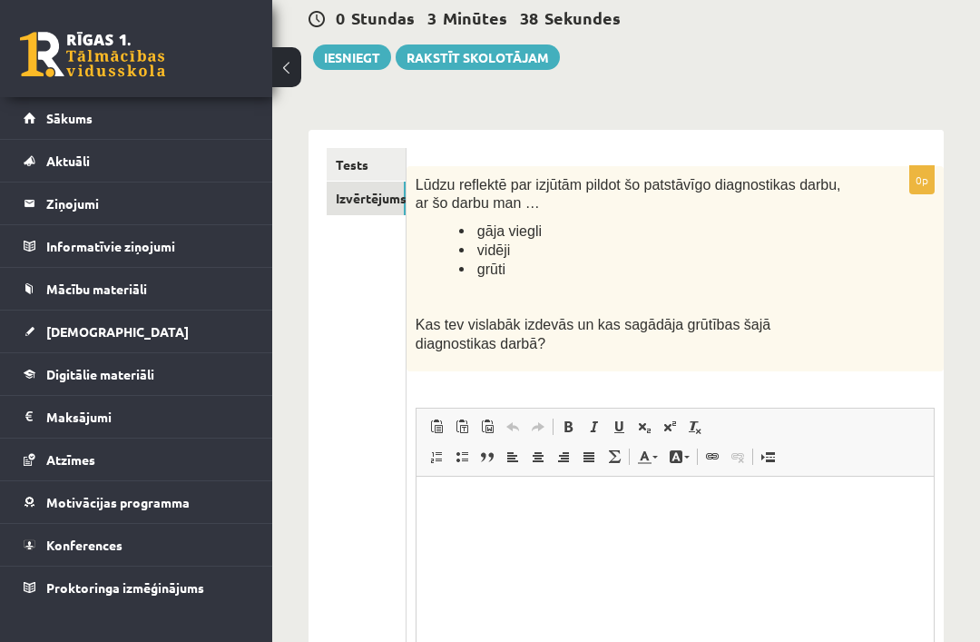
click at [647, 497] on p "Визуальный текстовый редактор, wiswyg-editor-user-answer-47363699635520" at bounding box center [674, 503] width 481 height 19
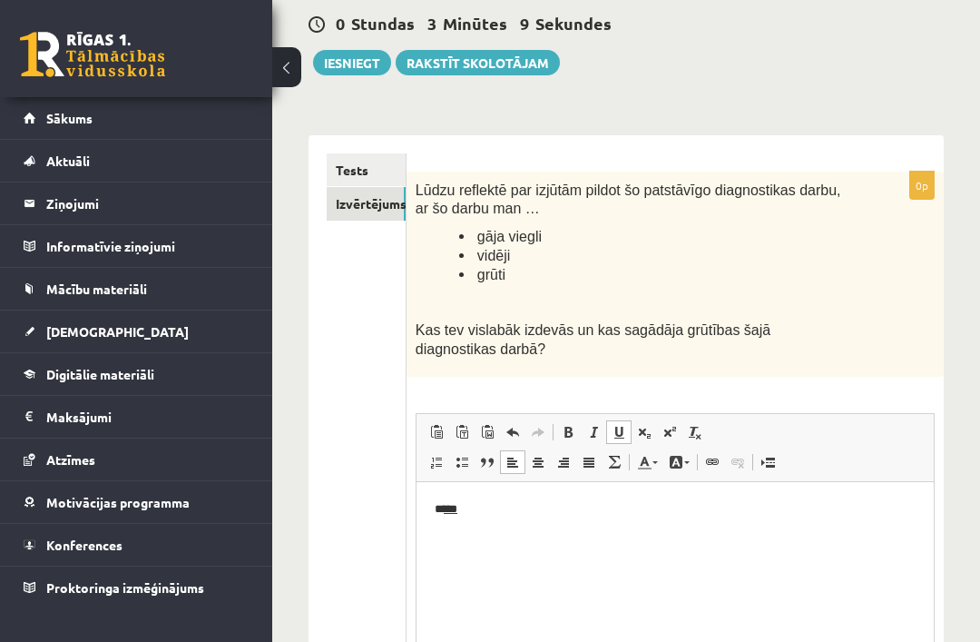
scroll to position [0, 0]
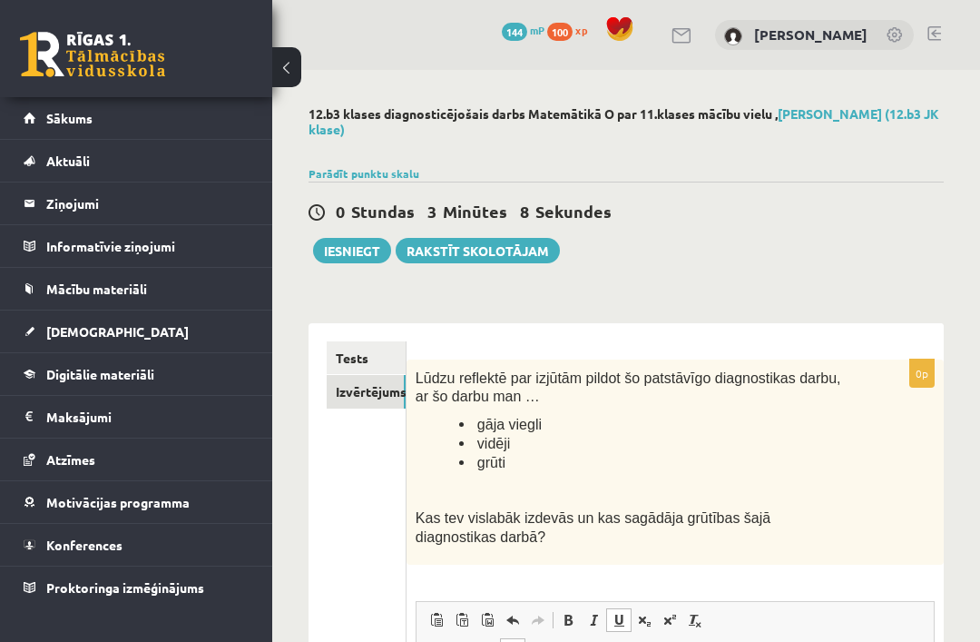
click at [354, 260] on button "Iesniegt" at bounding box center [352, 250] width 78 height 25
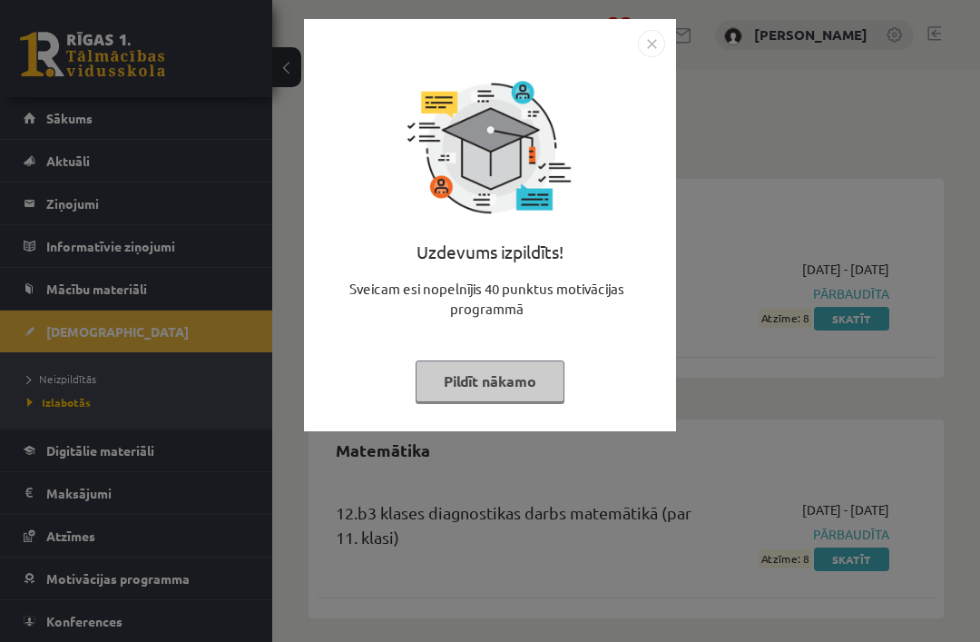
click at [662, 43] on img "Close" at bounding box center [651, 43] width 27 height 27
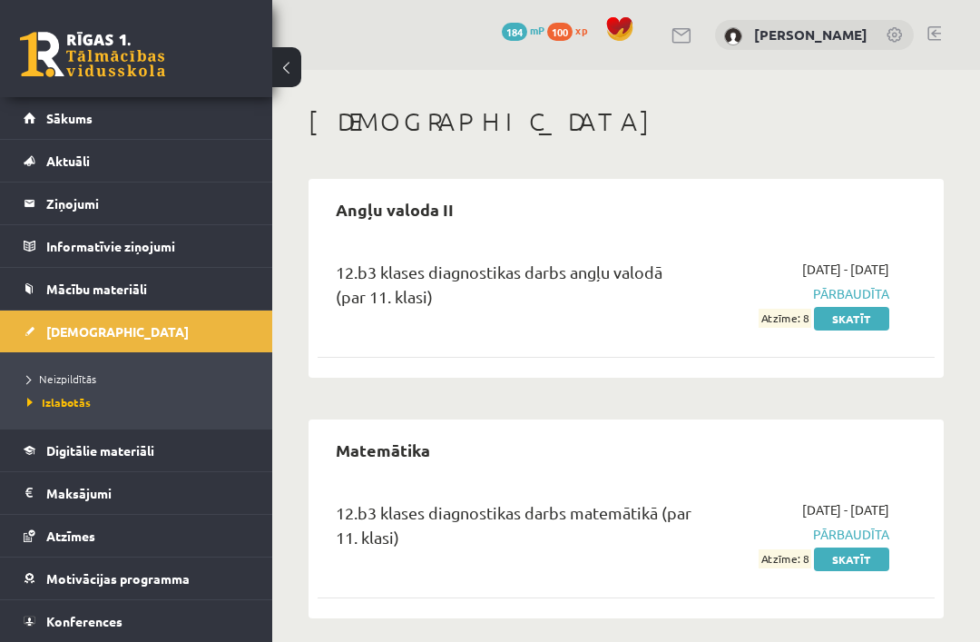
scroll to position [12, 0]
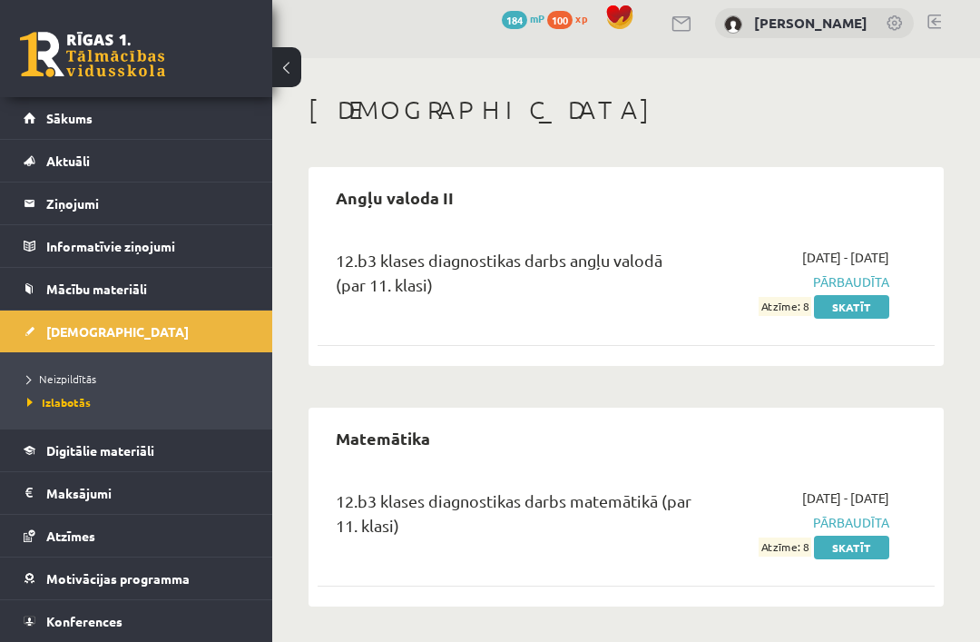
click at [881, 548] on link "Skatīt" at bounding box center [851, 548] width 75 height 24
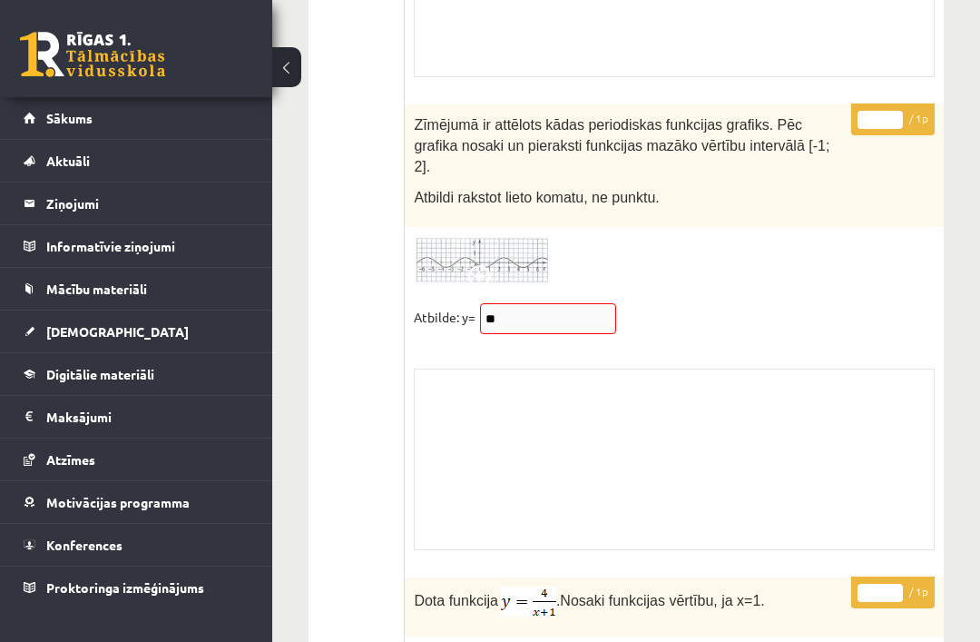
scroll to position [14585, 0]
click at [694, 396] on div "Skolotāja pielikums" at bounding box center [674, 459] width 521 height 182
click at [795, 418] on div "Skolotāja pielikums" at bounding box center [674, 459] width 521 height 182
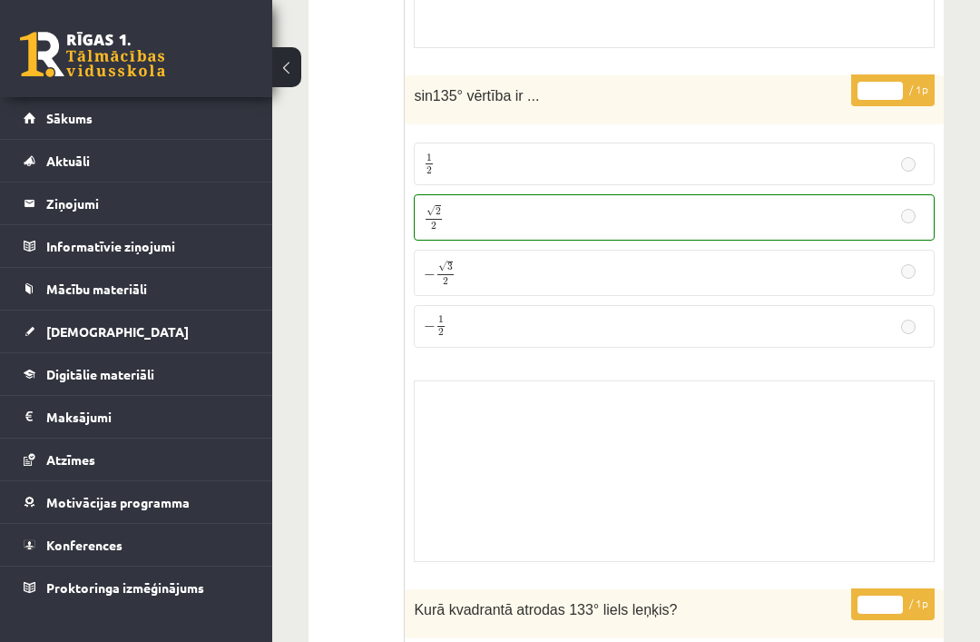
click at [68, 140] on link "Aktuāli" at bounding box center [137, 161] width 226 height 42
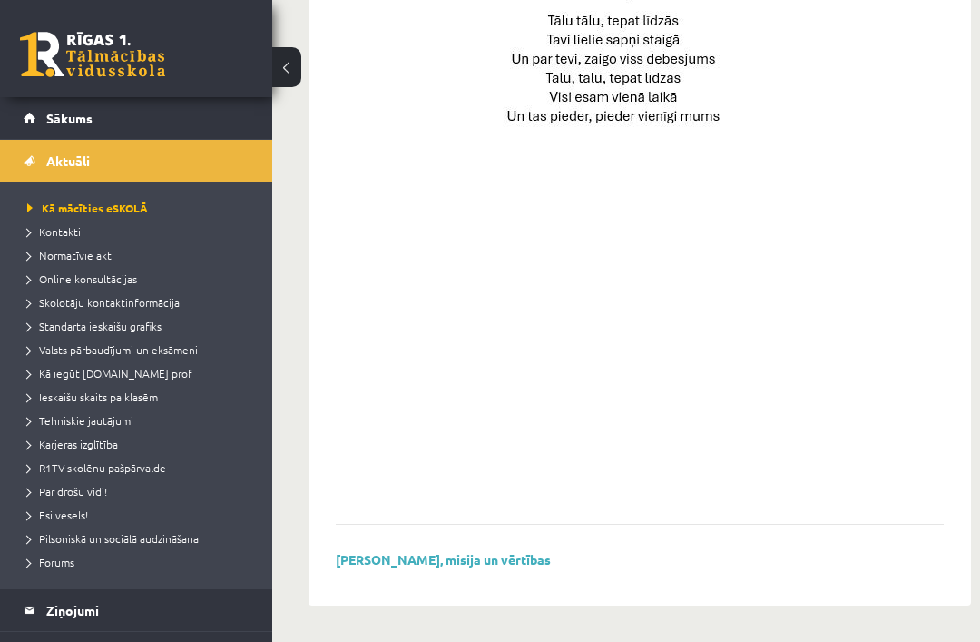
scroll to position [1349, 0]
click at [60, 123] on span "Sākums" at bounding box center [69, 118] width 46 height 16
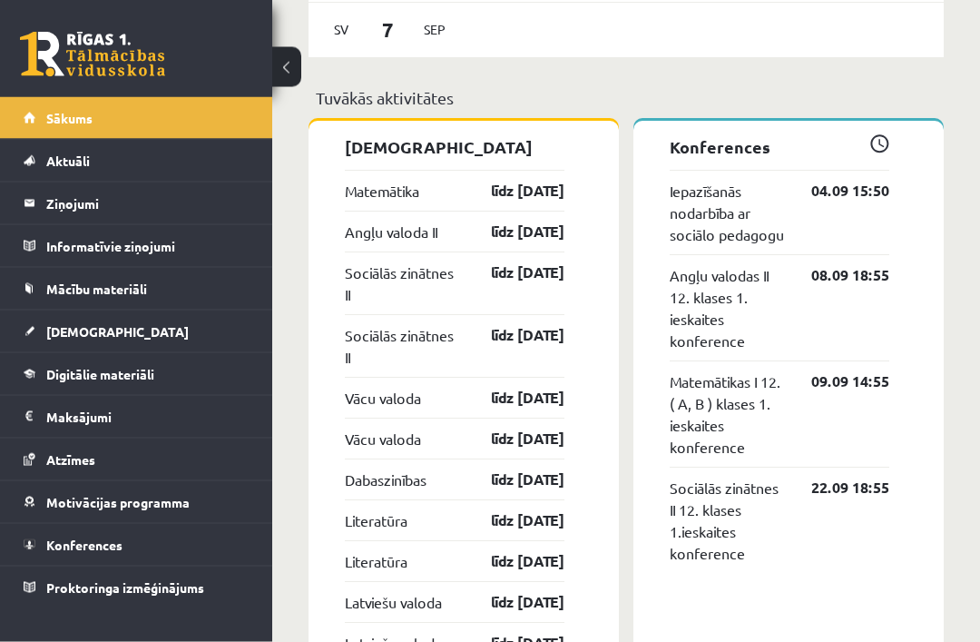
scroll to position [1669, 0]
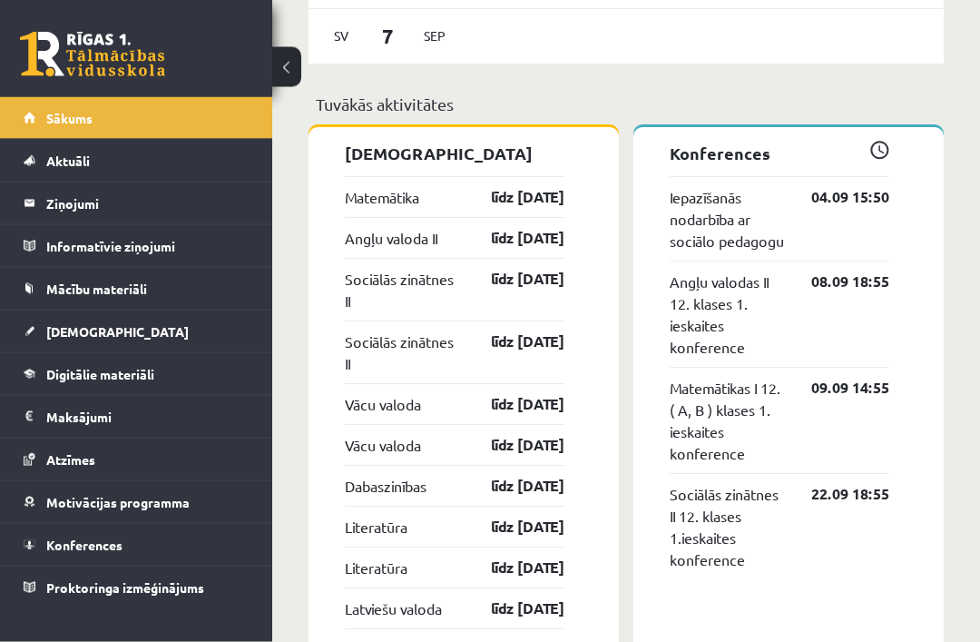
click at [522, 192] on link "līdz 15.09.25" at bounding box center [511, 198] width 105 height 22
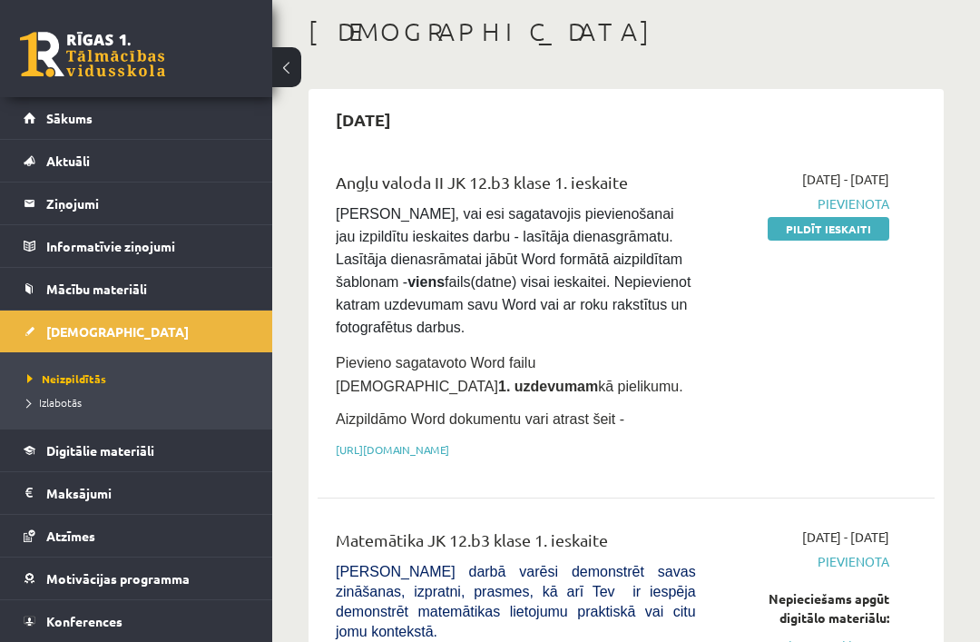
scroll to position [94, 0]
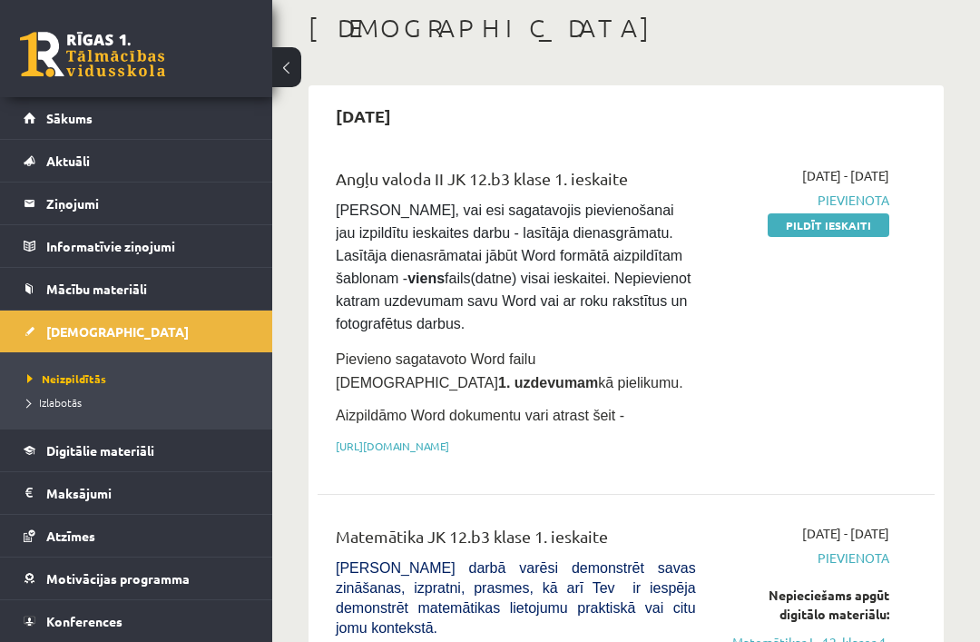
click at [180, 127] on link "Sākums" at bounding box center [137, 118] width 226 height 42
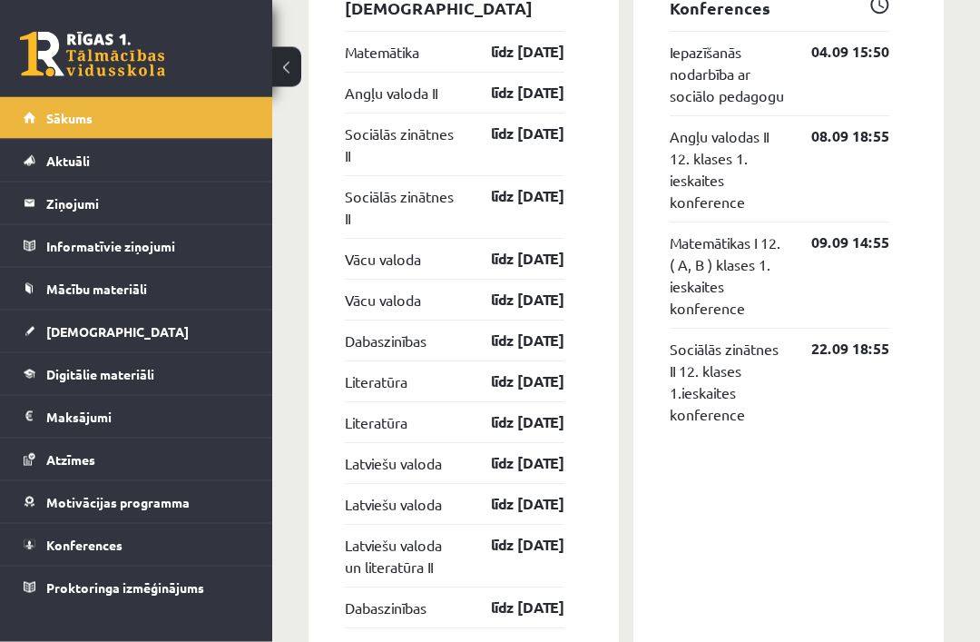
scroll to position [1821, 0]
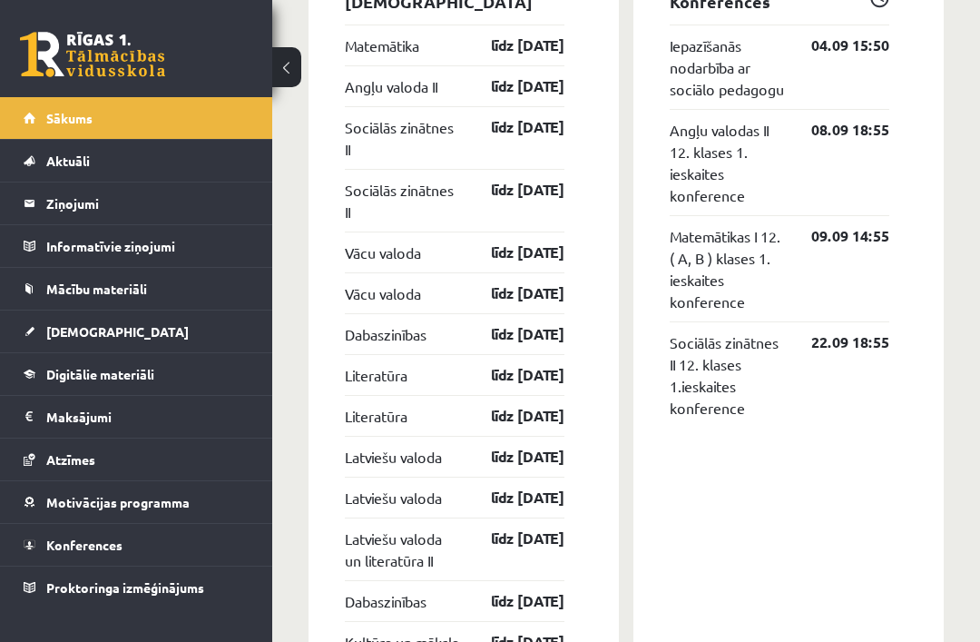
click at [469, 253] on link "līdz [DATE]" at bounding box center [511, 252] width 105 height 22
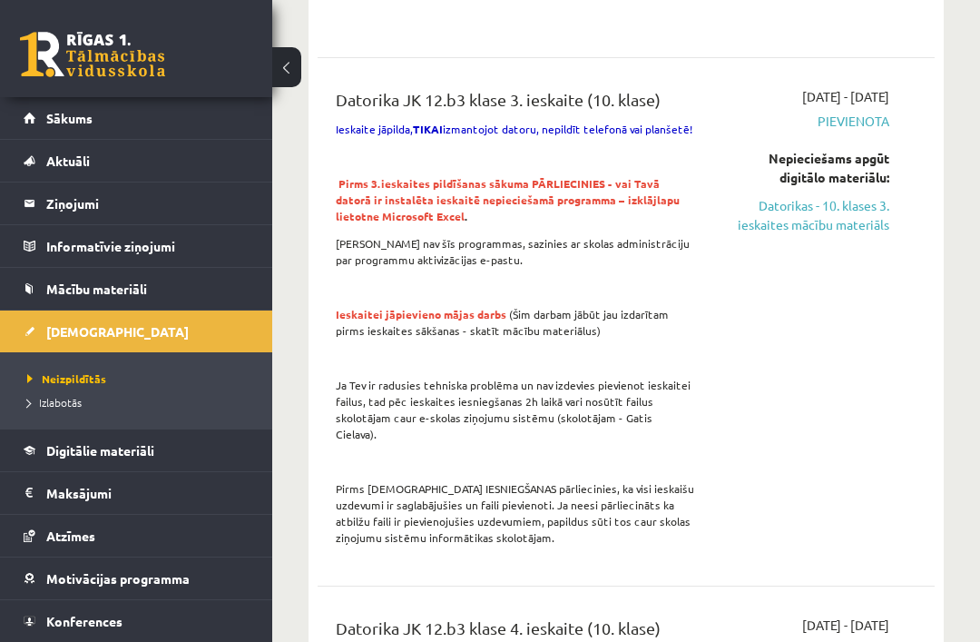
scroll to position [3658, 0]
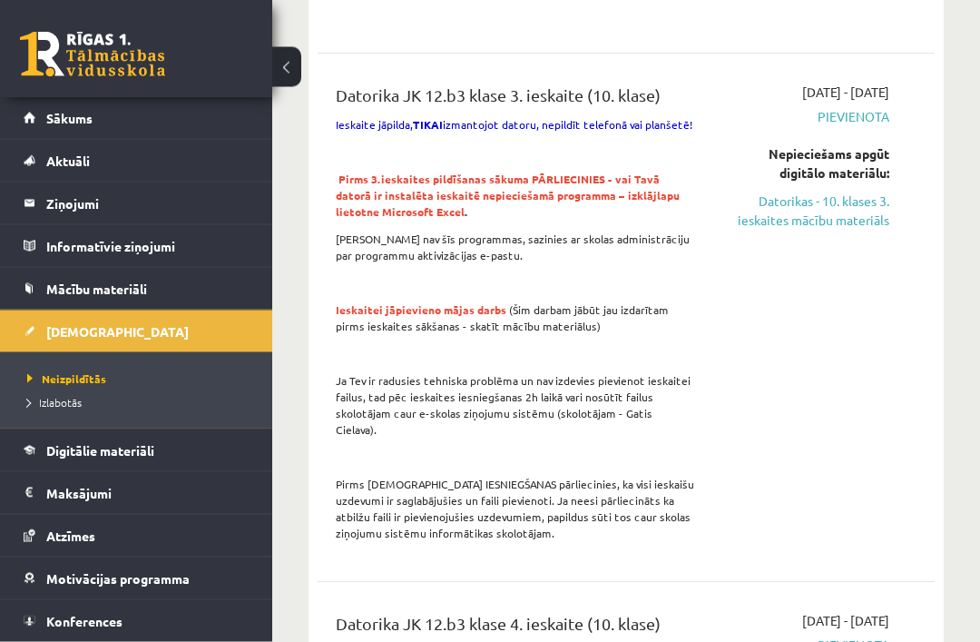
click at [924, 264] on div "Datorika JK 12.b3 klase 3. ieskaite (10. klase) Ieskaite jāpilda, TIKAI izmanto…" at bounding box center [626, 318] width 617 height 506
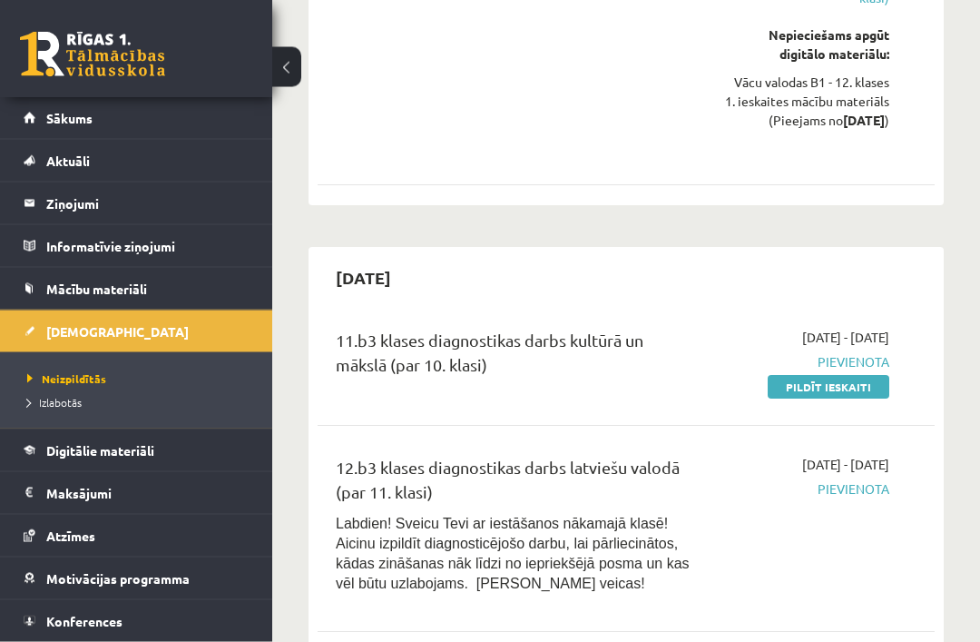
scroll to position [2606, 0]
